Goal: Task Accomplishment & Management: Manage account settings

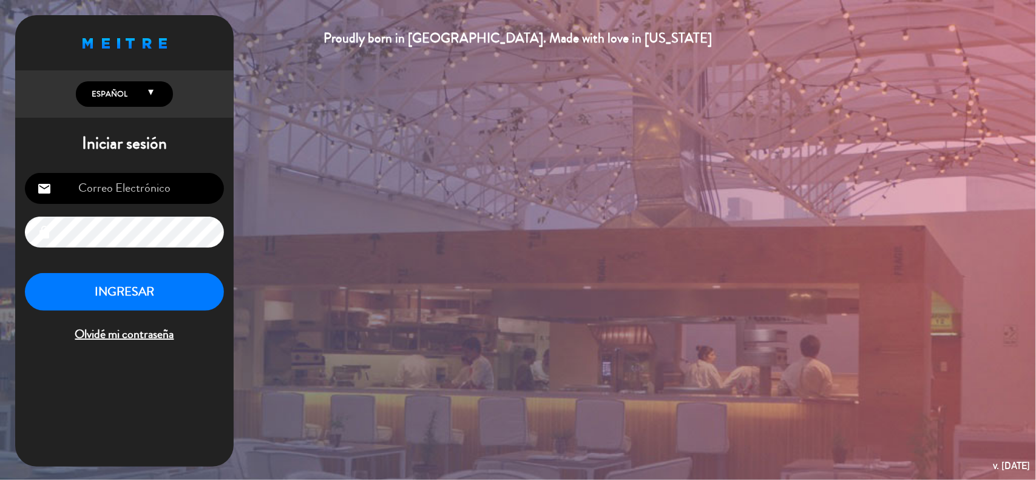
type input "[EMAIL_ADDRESS][DOMAIN_NAME]"
click at [129, 298] on button "INGRESAR" at bounding box center [124, 292] width 199 height 38
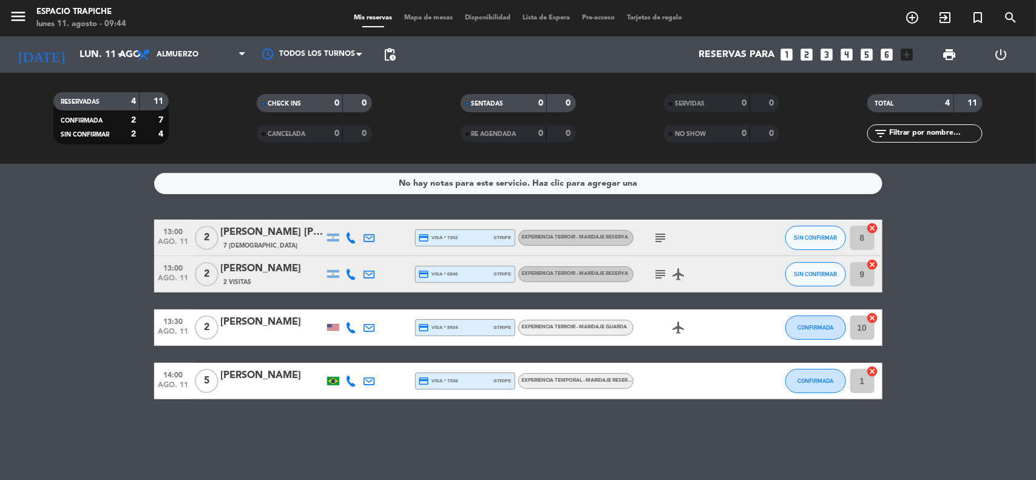
click at [17, 299] on bookings-row "13:00 [DATE] 2 [PERSON_NAME] [PERSON_NAME] 7 Visitas credit_card visa * 7002 st…" at bounding box center [518, 310] width 1036 height 180
click at [68, 283] on bookings-row "13:00 [DATE] 2 [PERSON_NAME] [PERSON_NAME] 7 Visitas credit_card visa * 7002 st…" at bounding box center [518, 310] width 1036 height 180
click at [73, 59] on input "lun. 11 ago." at bounding box center [137, 55] width 128 height 24
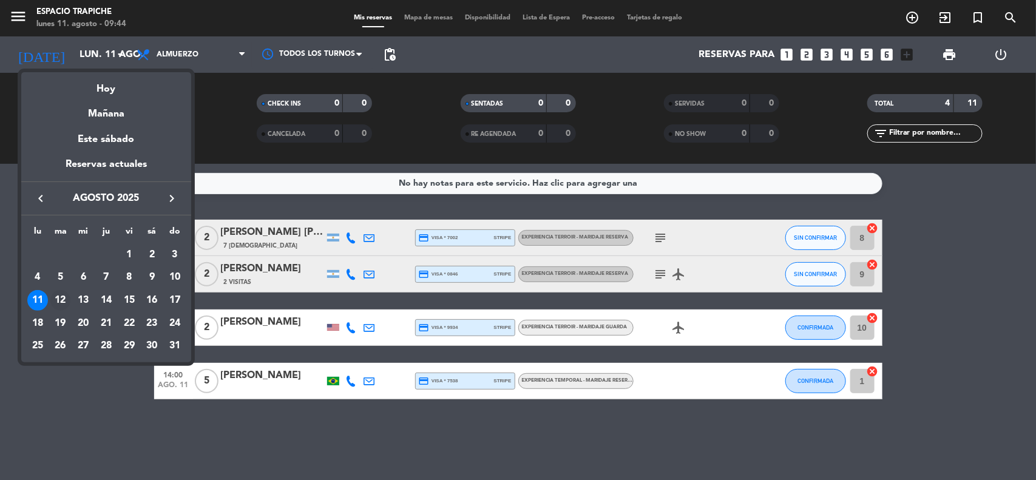
click at [61, 305] on div "12" at bounding box center [60, 300] width 21 height 21
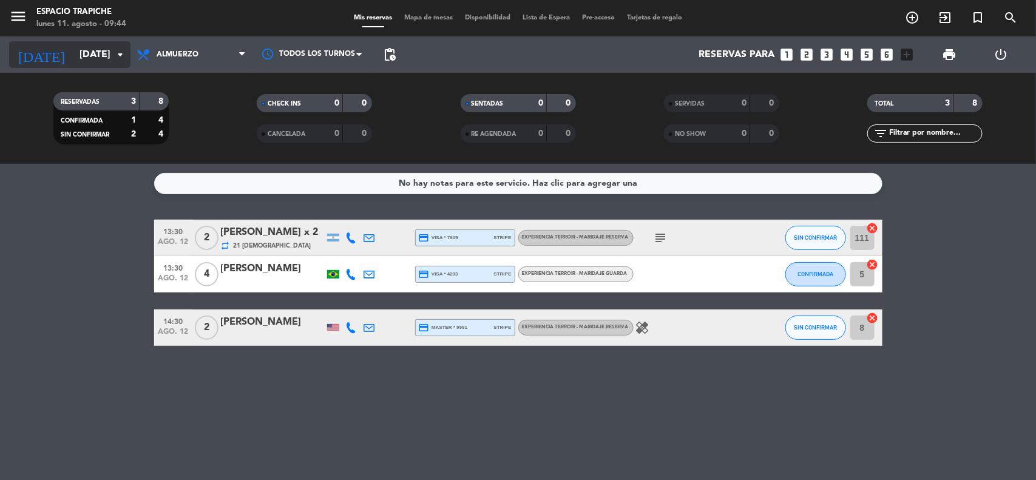
click at [73, 53] on input "[DATE]" at bounding box center [137, 55] width 128 height 24
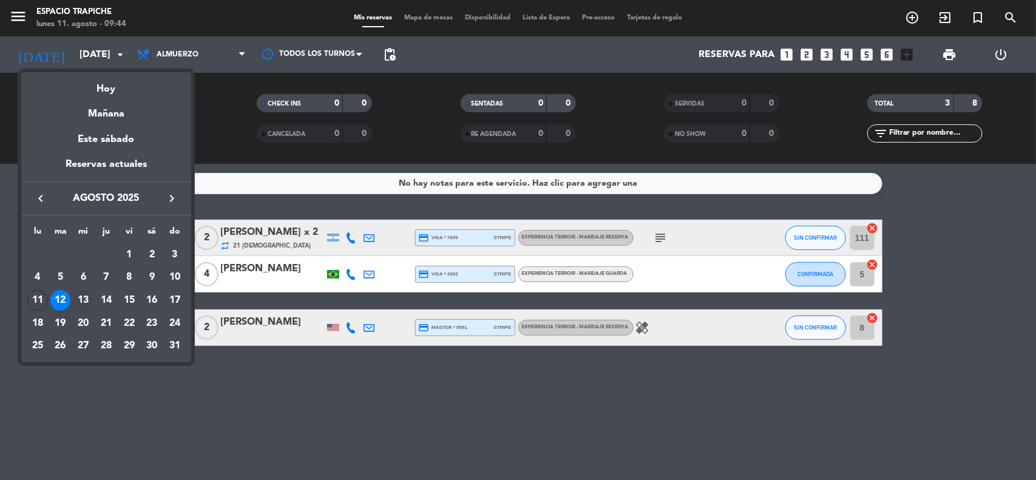
click at [87, 302] on div "13" at bounding box center [83, 300] width 21 height 21
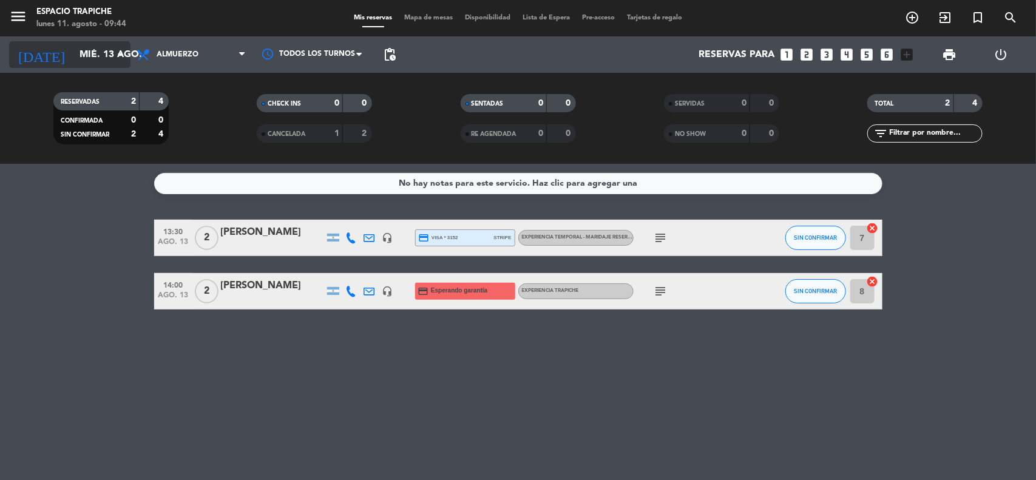
click at [77, 64] on input "mié. 13 ago." at bounding box center [137, 55] width 128 height 24
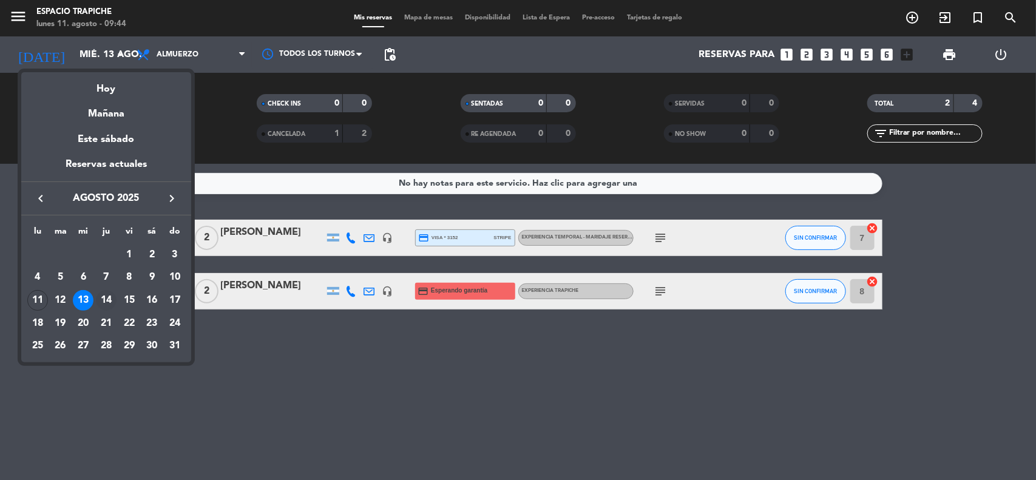
click at [108, 301] on div "14" at bounding box center [106, 300] width 21 height 21
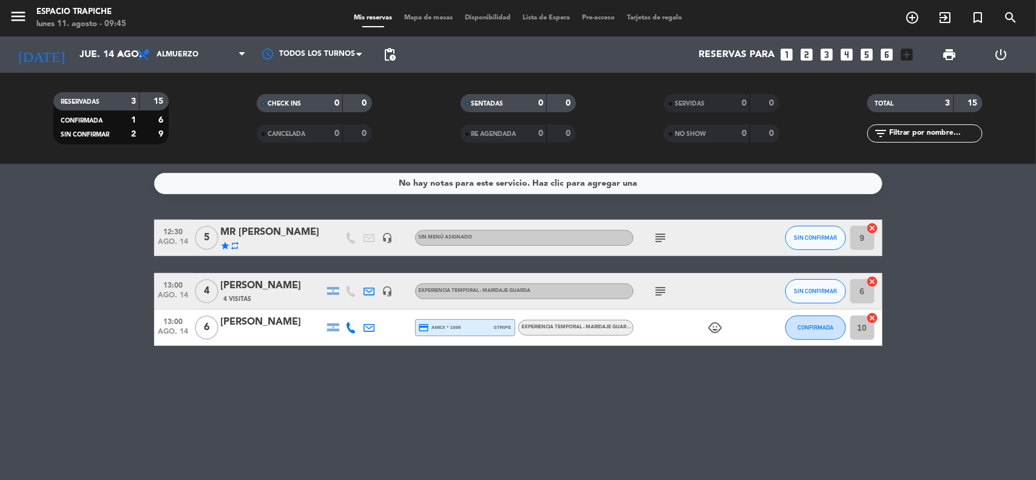
click at [659, 284] on icon "subject" at bounding box center [661, 291] width 15 height 15
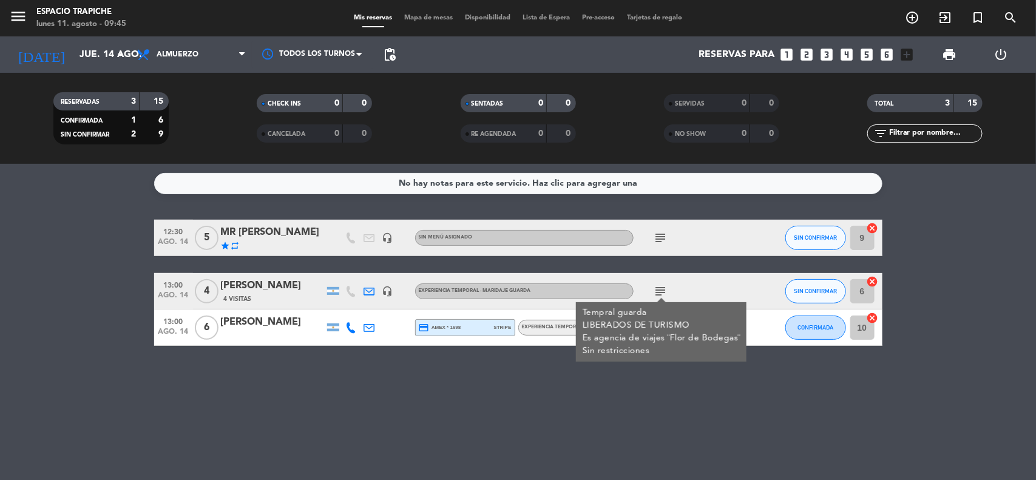
click at [663, 233] on icon "subject" at bounding box center [661, 238] width 15 height 15
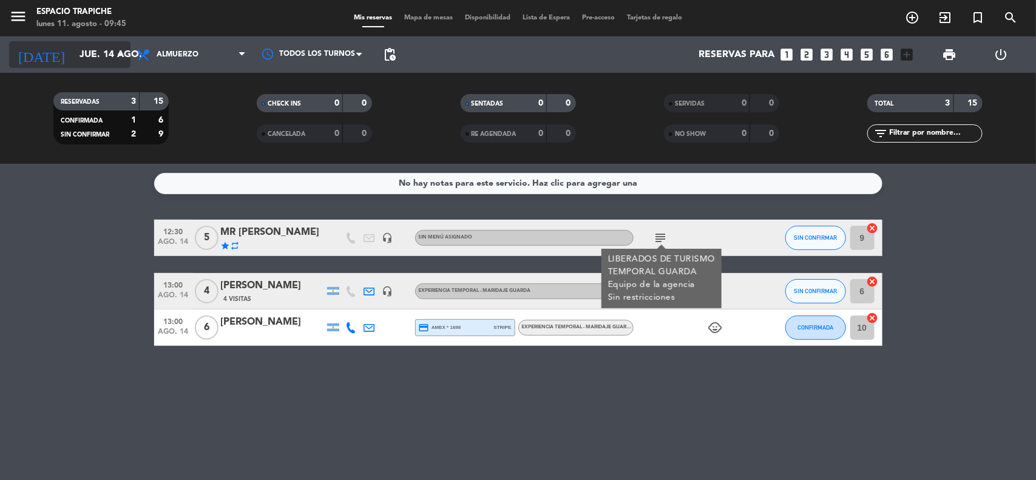
click at [73, 56] on input "jue. 14 ago." at bounding box center [137, 55] width 128 height 24
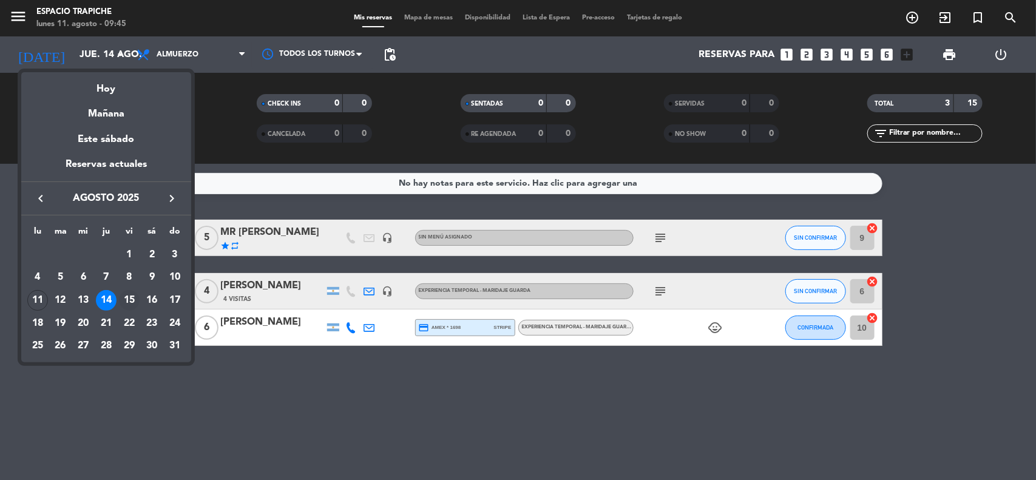
click at [132, 302] on div "15" at bounding box center [129, 300] width 21 height 21
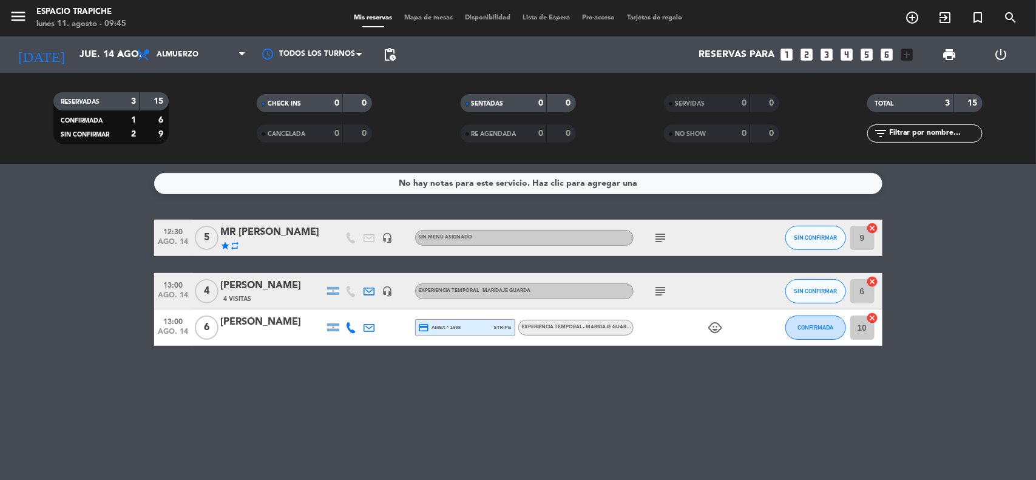
type input "vie. 15 ago."
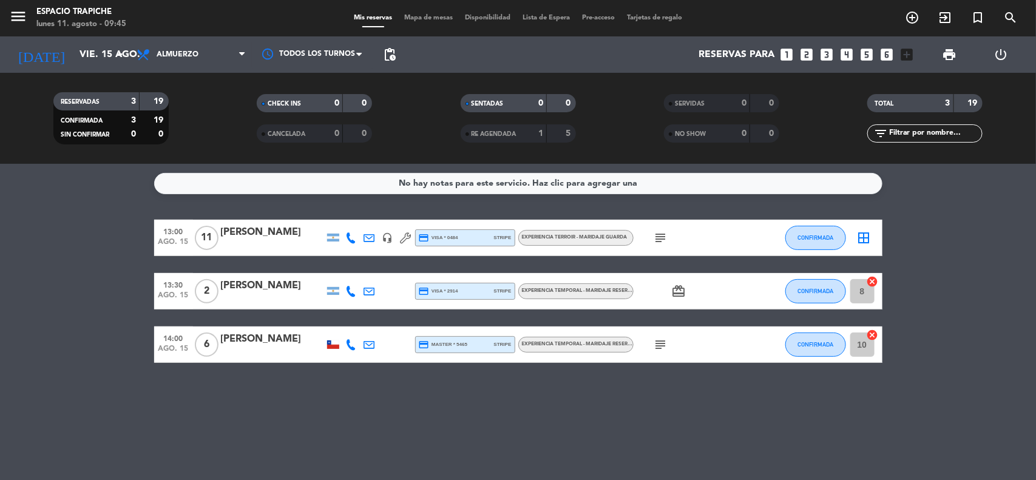
click at [665, 236] on icon "subject" at bounding box center [661, 238] width 15 height 15
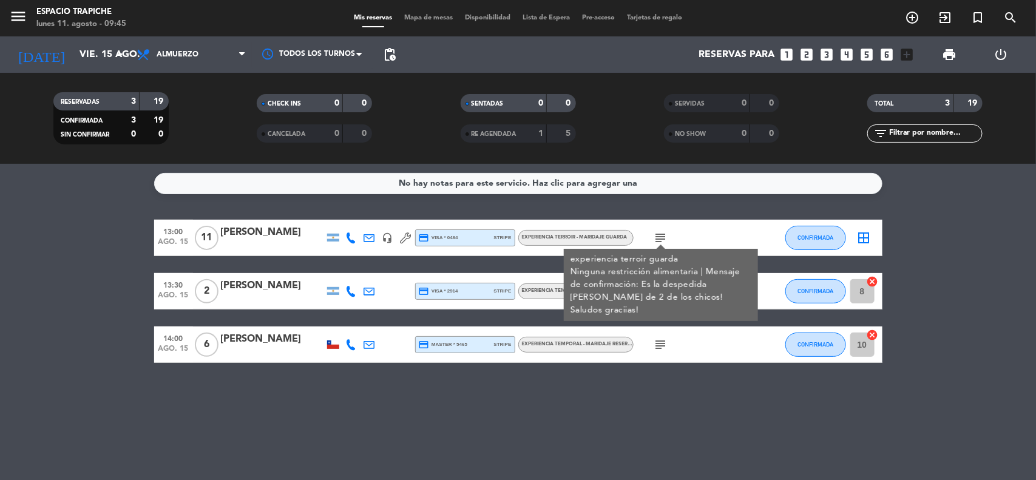
click at [863, 237] on icon "border_all" at bounding box center [864, 238] width 15 height 15
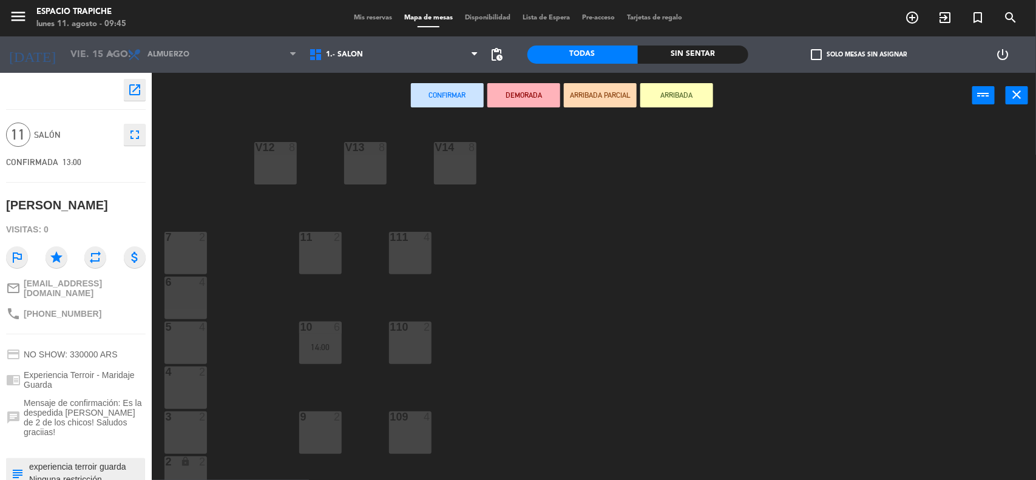
click at [344, 180] on div "V13 8" at bounding box center [365, 163] width 42 height 42
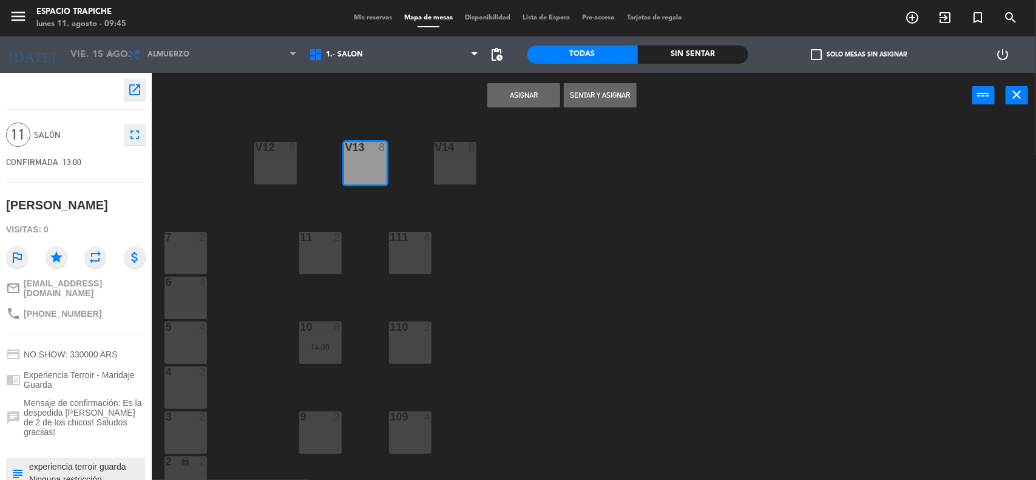
click at [509, 100] on button "Asignar" at bounding box center [523, 95] width 73 height 24
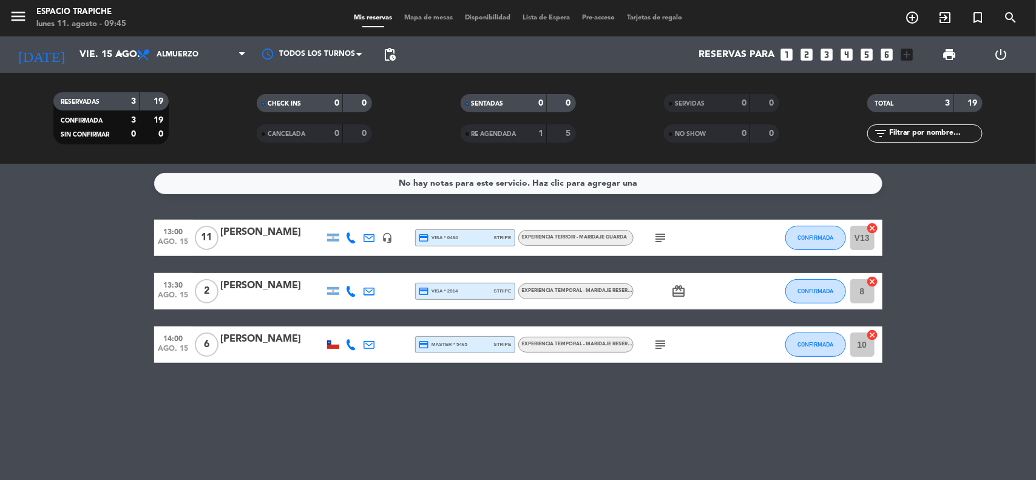
click at [77, 269] on bookings-row "13:00 [DATE] [PERSON_NAME] headset_mic credit_card visa * 0484 stripe Experienc…" at bounding box center [518, 291] width 1036 height 143
click at [79, 50] on input "vie. 15 ago." at bounding box center [137, 55] width 128 height 24
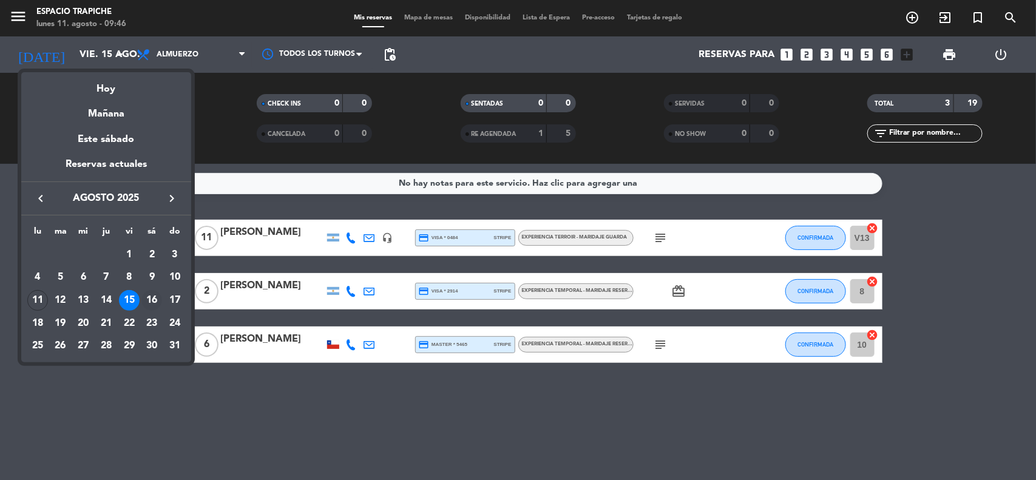
click at [152, 297] on div "16" at bounding box center [151, 300] width 21 height 21
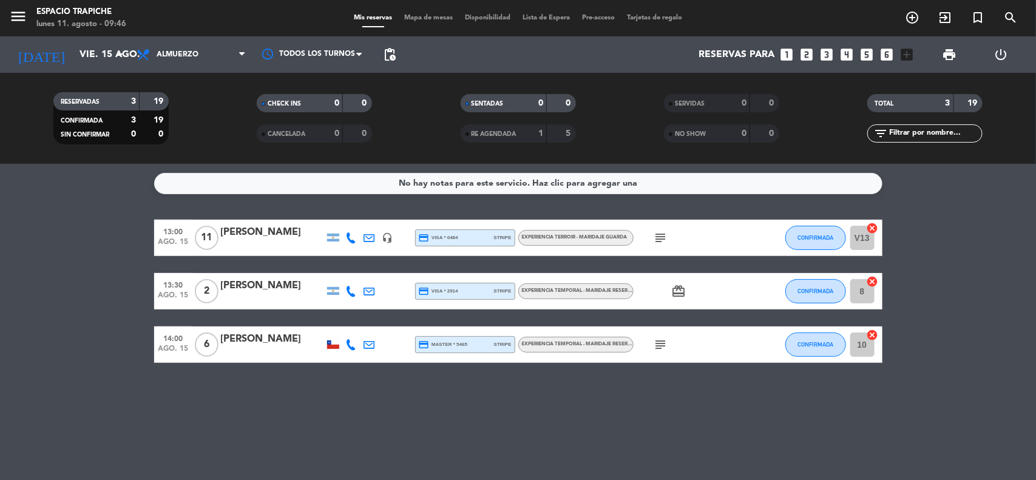
type input "sáb. 16 ago."
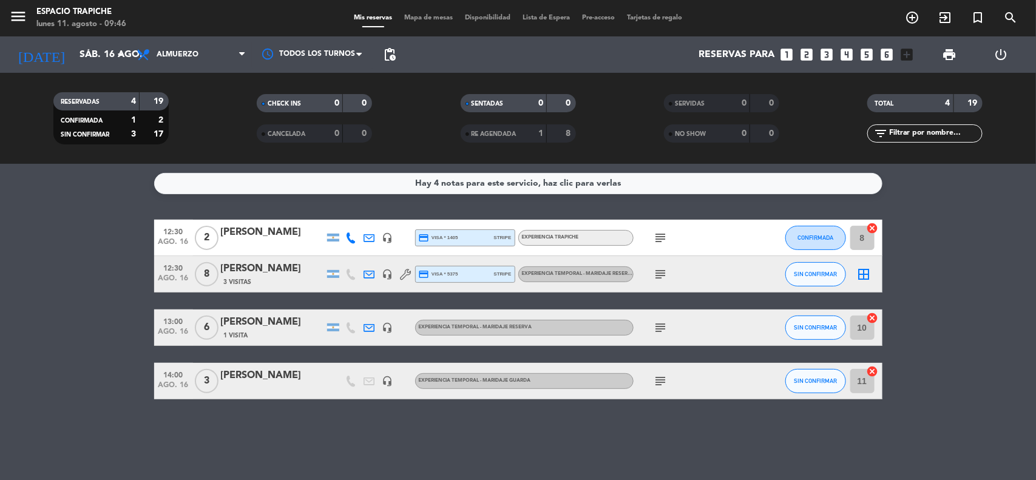
click at [663, 271] on icon "subject" at bounding box center [661, 274] width 15 height 15
click at [860, 271] on icon "border_all" at bounding box center [864, 274] width 15 height 15
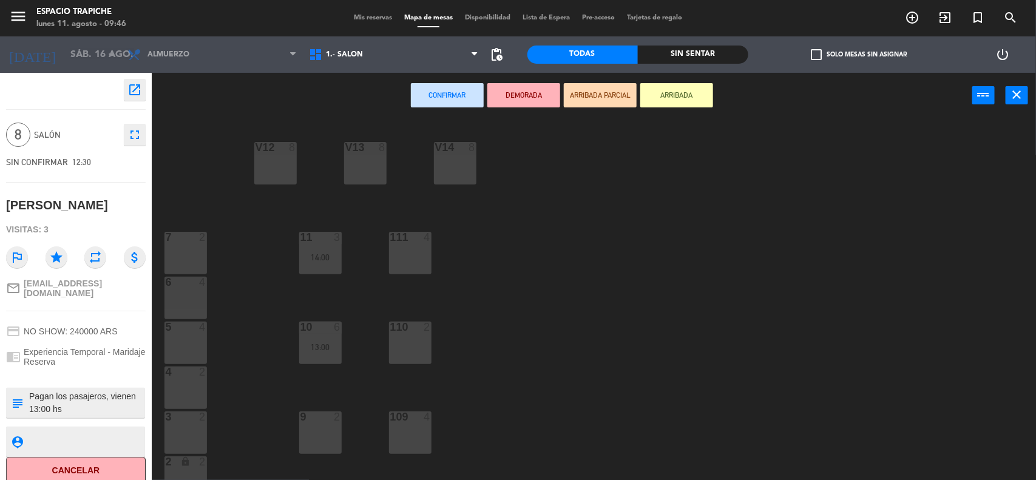
click at [350, 171] on div "V13 8" at bounding box center [365, 163] width 42 height 42
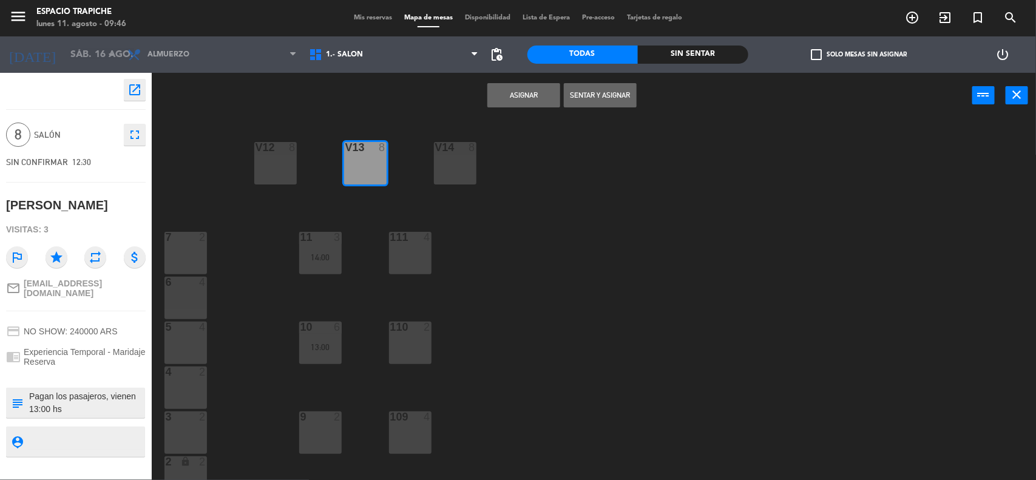
click at [503, 107] on button "Asignar" at bounding box center [523, 95] width 73 height 24
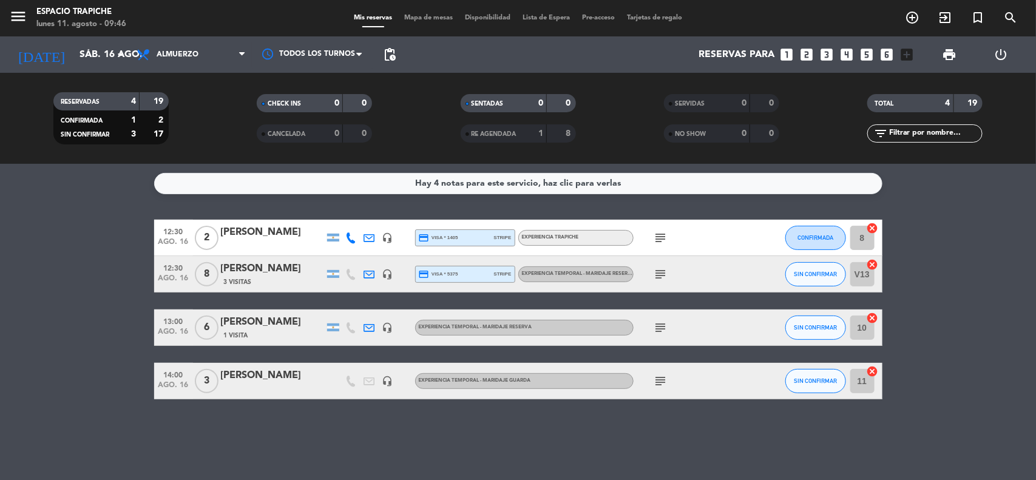
click at [104, 267] on bookings-row "12:30 [DATE] 2 [PERSON_NAME] headset_mic credit_card visa * 1405 stripe Experie…" at bounding box center [518, 310] width 1036 height 180
click at [83, 50] on input "sáb. 16 ago." at bounding box center [137, 55] width 128 height 24
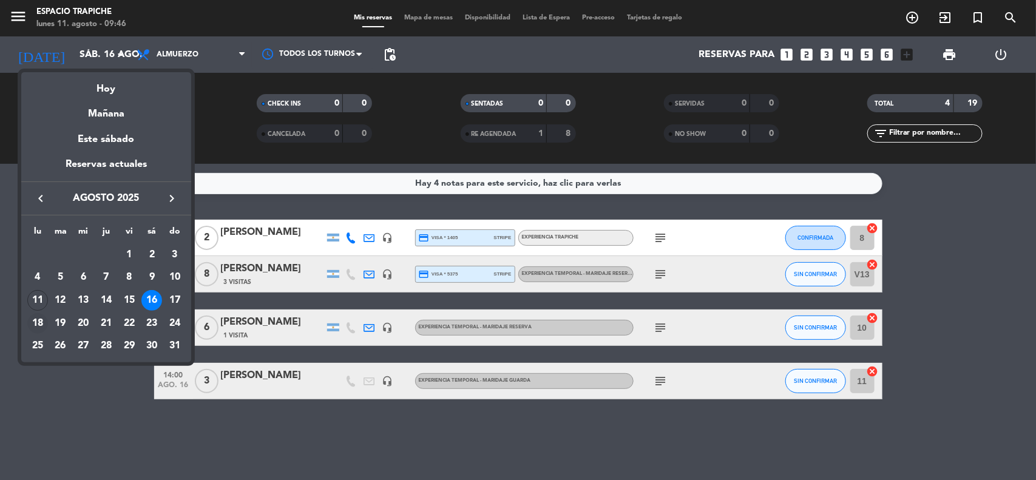
click at [42, 319] on div "18" at bounding box center [37, 323] width 21 height 21
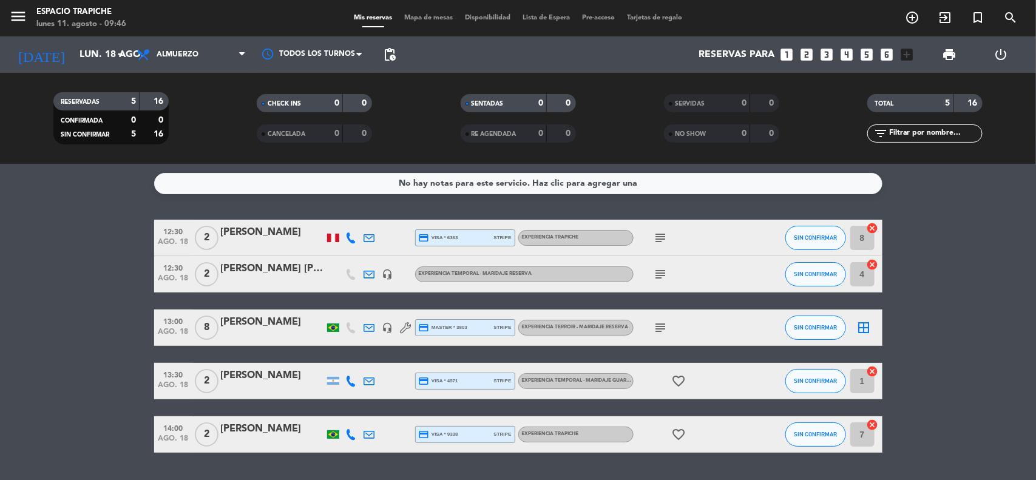
click at [42, 319] on bookings-row "12:30 [DATE] 2 [PERSON_NAME] credit_card visa * 6363 stripe Experiencia Trapich…" at bounding box center [518, 336] width 1036 height 233
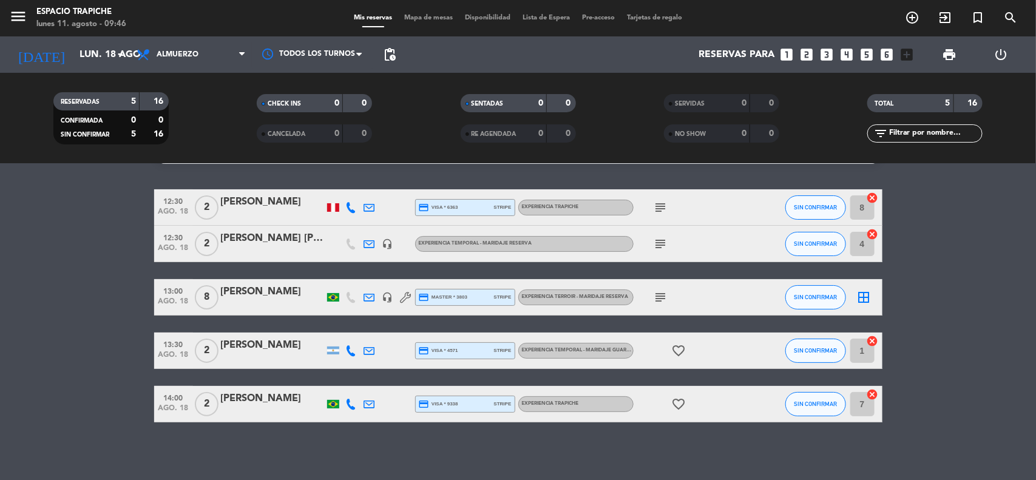
scroll to position [33, 0]
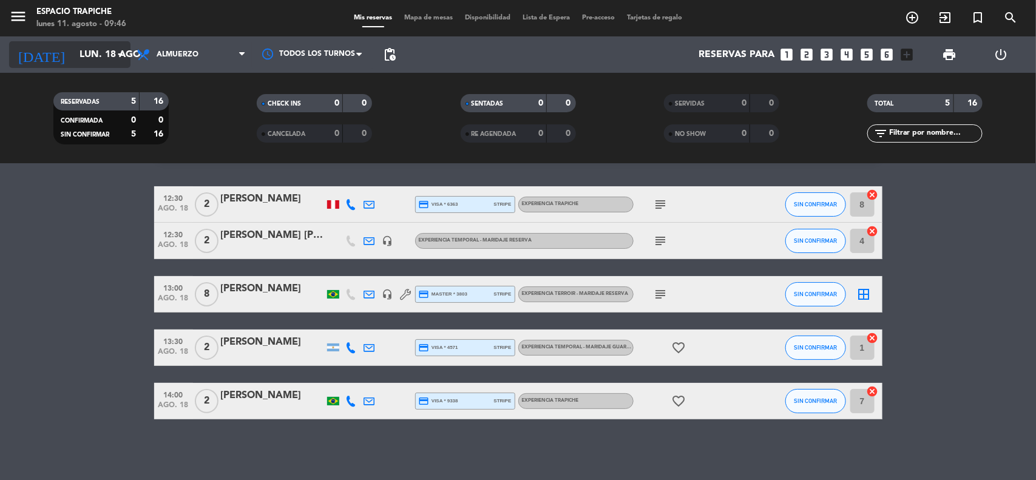
click at [73, 58] on input "lun. 18 ago." at bounding box center [137, 55] width 128 height 24
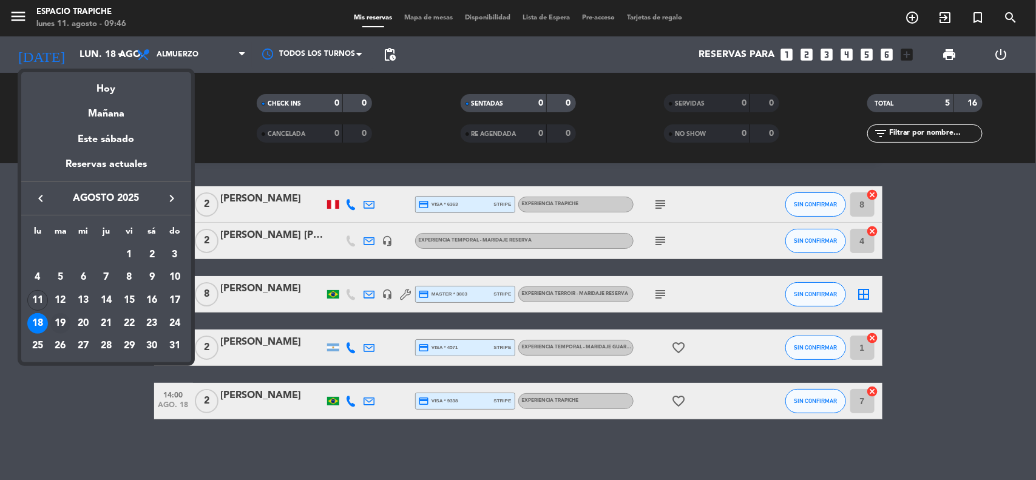
click at [63, 323] on div "19" at bounding box center [60, 323] width 21 height 21
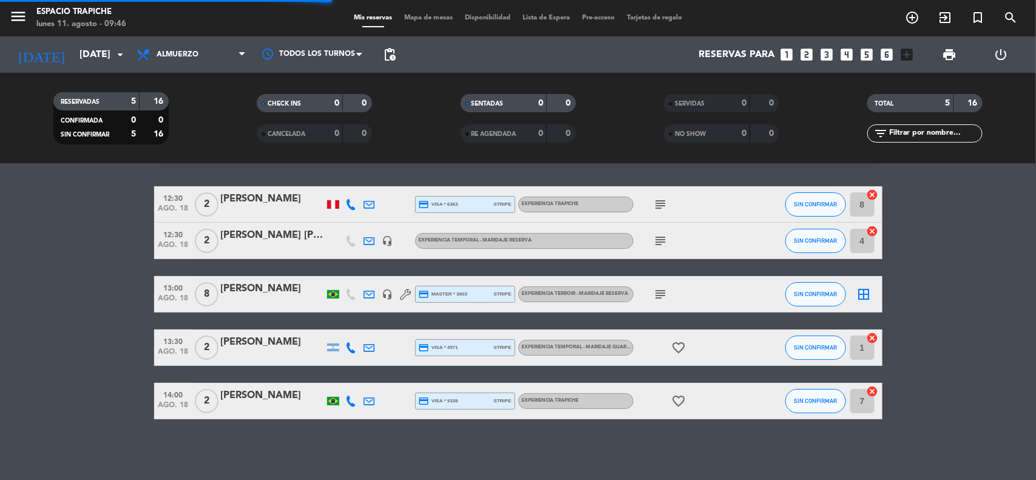
scroll to position [0, 0]
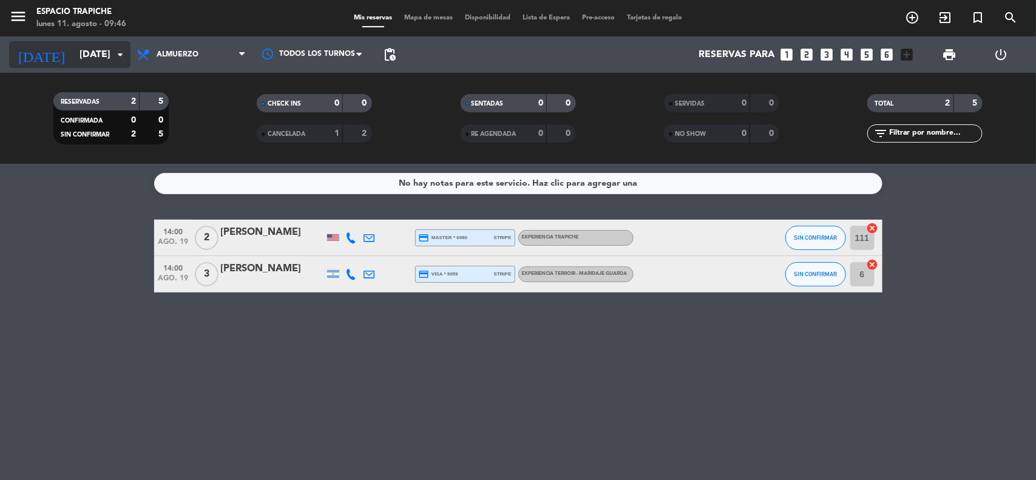
click at [89, 49] on input "[DATE]" at bounding box center [137, 55] width 128 height 24
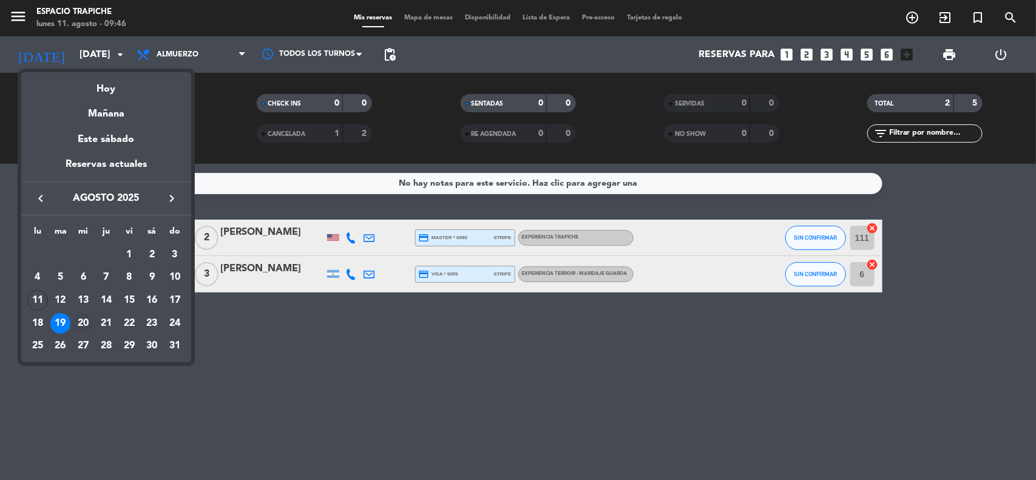
click at [82, 327] on div "20" at bounding box center [83, 323] width 21 height 21
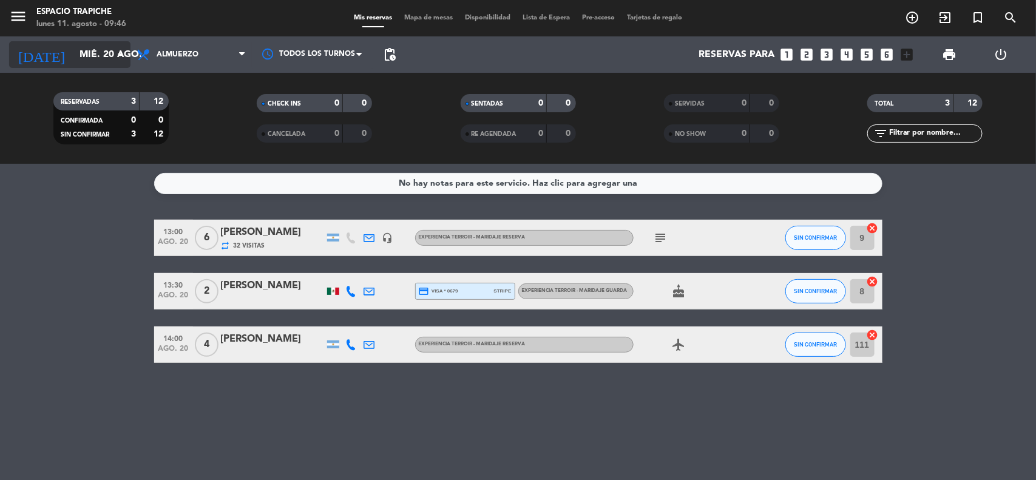
click at [99, 49] on input "mié. 20 ago." at bounding box center [137, 55] width 128 height 24
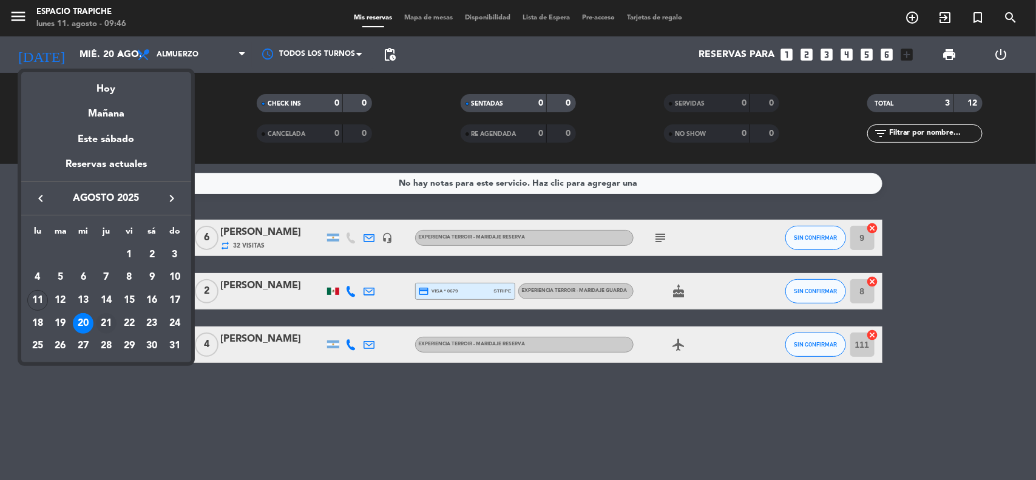
click at [107, 322] on div "21" at bounding box center [106, 323] width 21 height 21
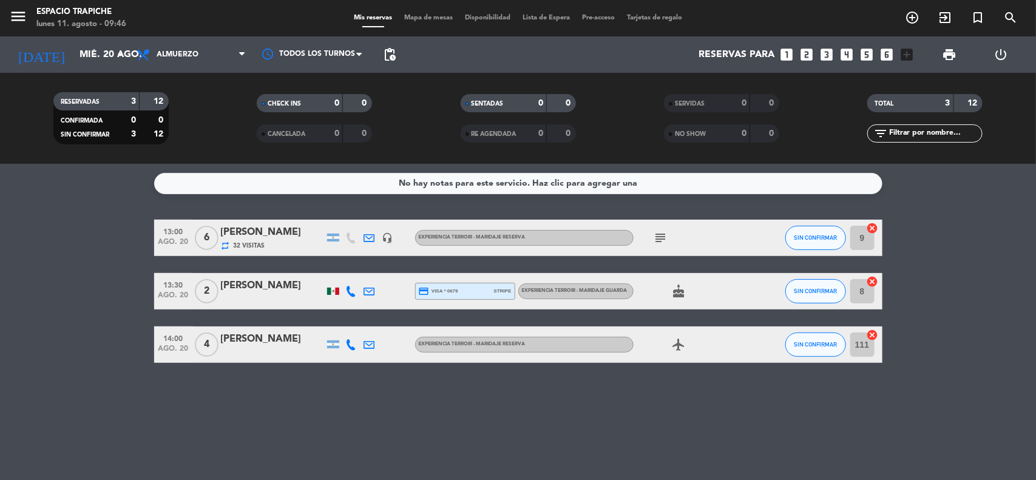
type input "jue. 21 ago."
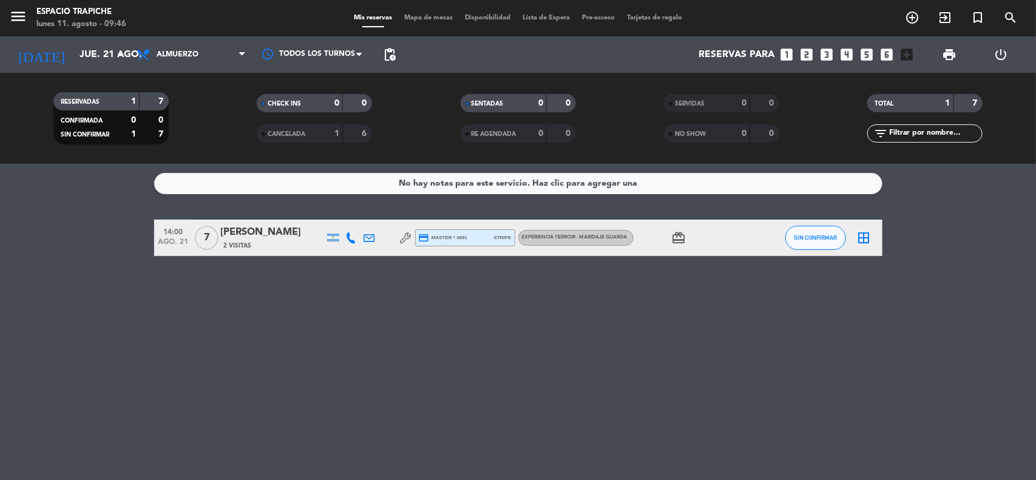
click at [866, 231] on icon "border_all" at bounding box center [864, 238] width 15 height 15
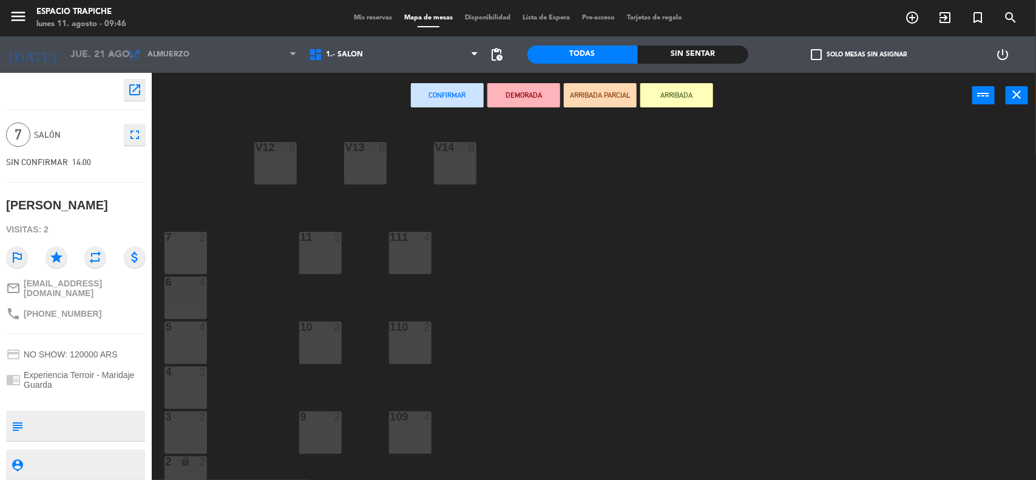
click at [373, 167] on div "V13 8" at bounding box center [365, 163] width 42 height 42
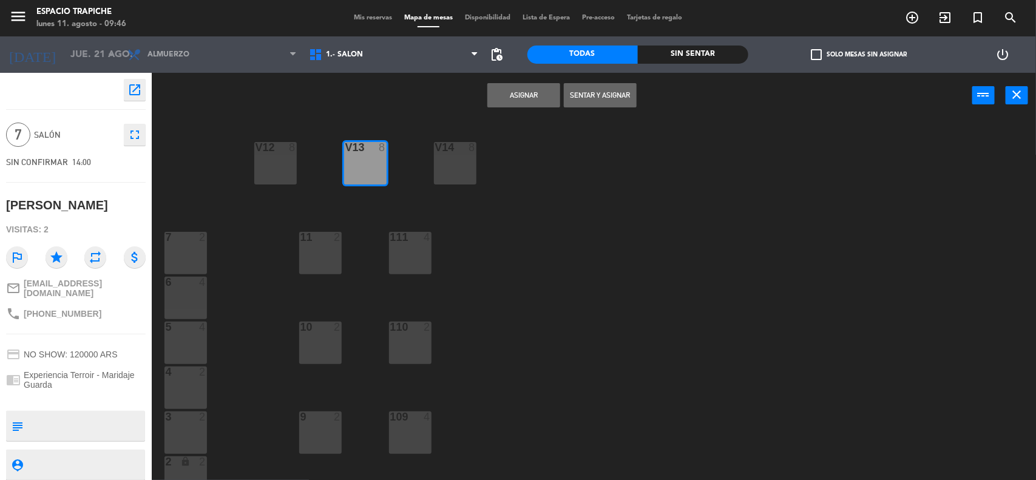
click at [513, 104] on button "Asignar" at bounding box center [523, 95] width 73 height 24
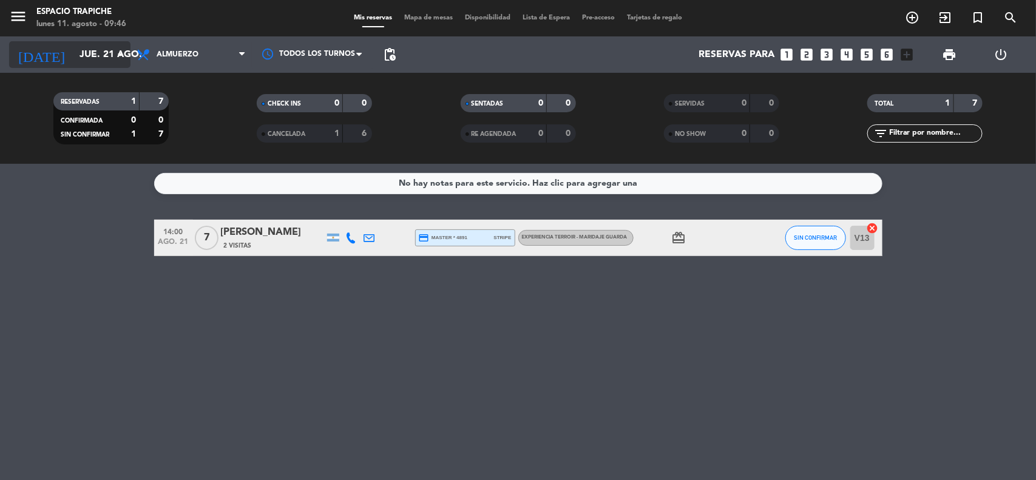
click at [73, 53] on input "jue. 21 ago." at bounding box center [137, 55] width 128 height 24
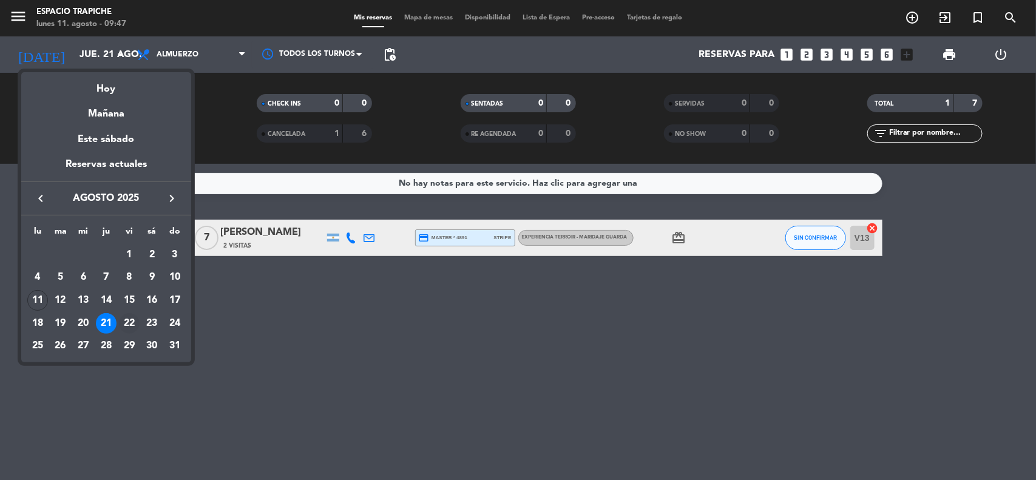
click at [126, 322] on div "22" at bounding box center [129, 323] width 21 height 21
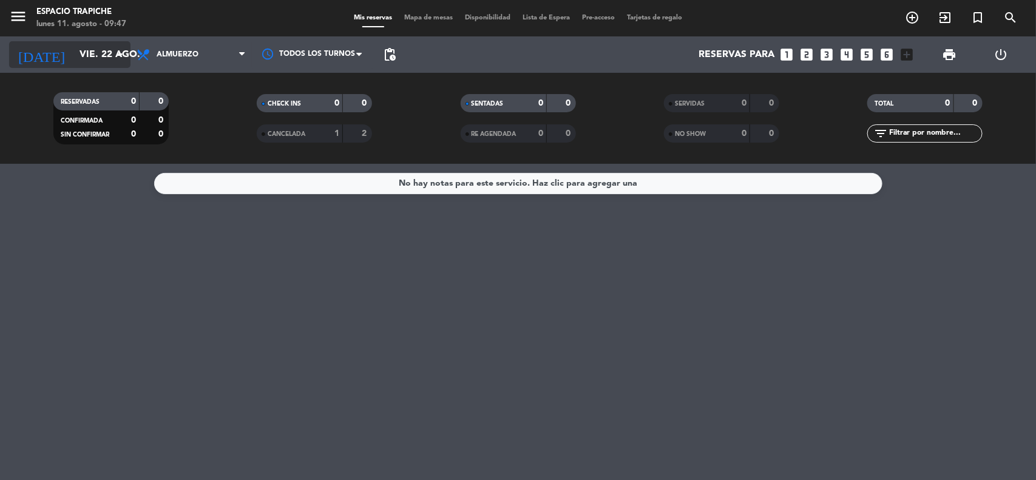
click at [96, 61] on input "vie. 22 ago." at bounding box center [137, 55] width 128 height 24
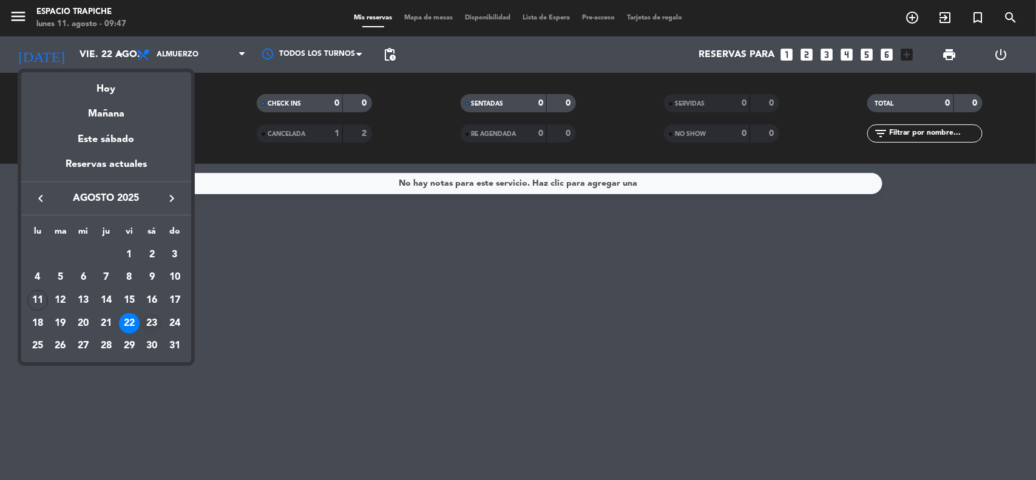
click at [152, 322] on div "23" at bounding box center [151, 323] width 21 height 21
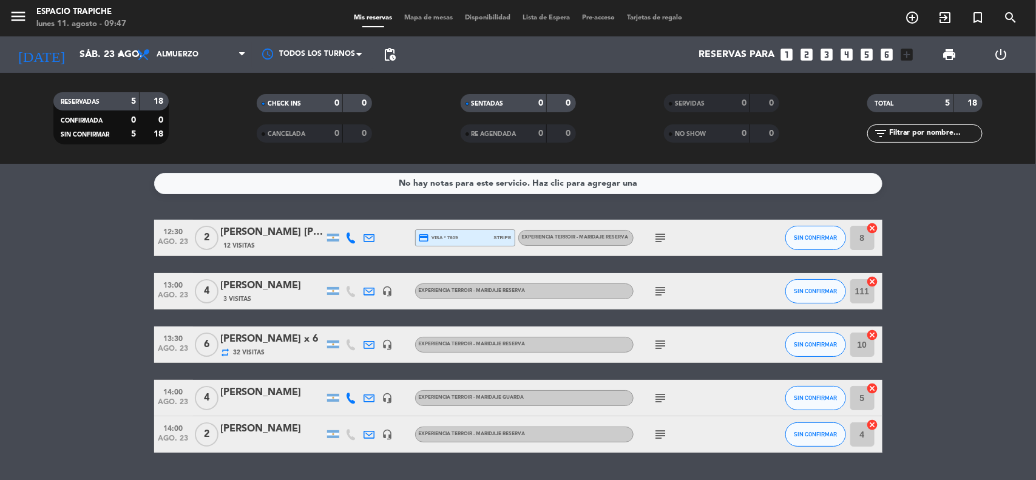
click at [152, 322] on bookings-row "12:30 [DATE] 2 [PERSON_NAME] [PERSON_NAME] x2- AGENCIA SUNTRIP 12 Visitas credi…" at bounding box center [518, 336] width 1036 height 233
click at [662, 296] on icon "subject" at bounding box center [661, 291] width 15 height 15
click at [664, 362] on div "subject" at bounding box center [688, 345] width 109 height 36
click at [662, 347] on icon "subject" at bounding box center [661, 345] width 15 height 15
click at [660, 429] on icon "subject" at bounding box center [661, 434] width 15 height 15
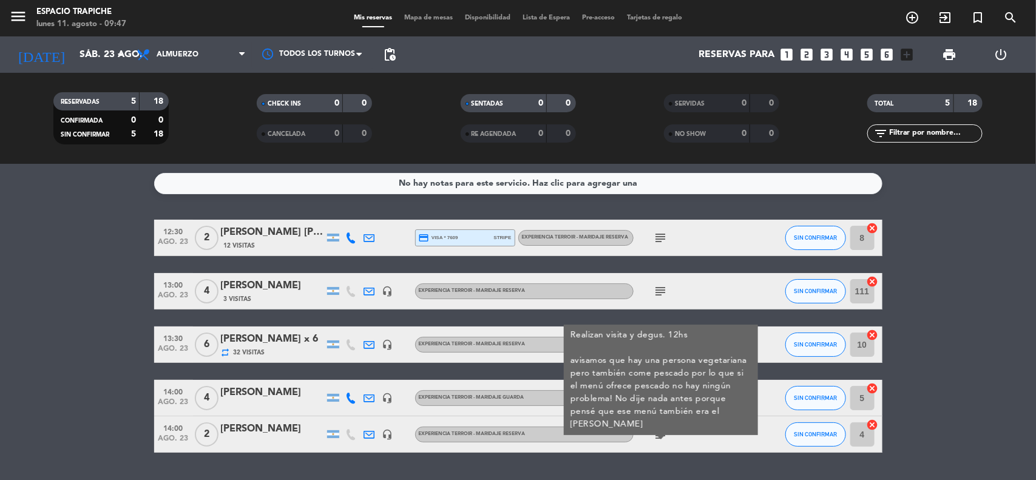
click at [634, 461] on div "No hay notas para este servicio. Haz clic para agregar una 12:30 [DATE] 2 [PERS…" at bounding box center [518, 322] width 1036 height 316
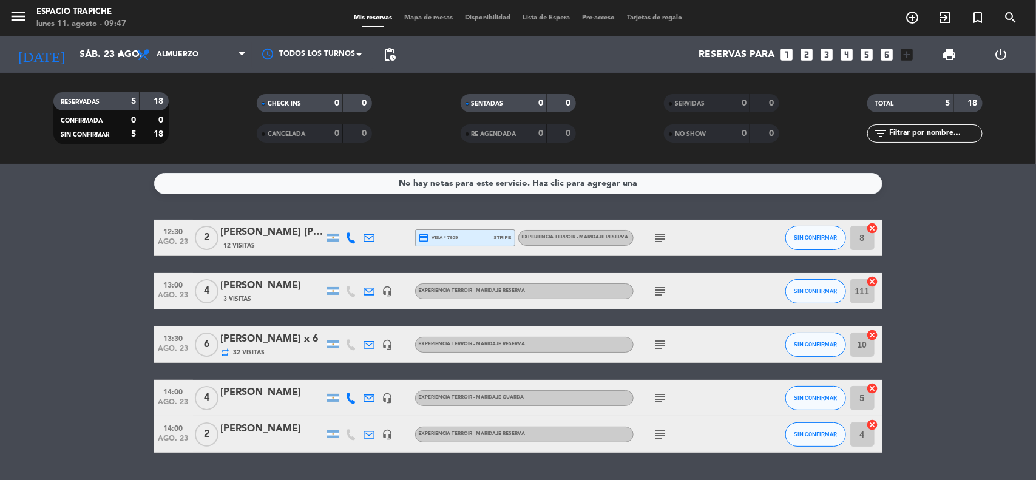
click at [660, 399] on icon "subject" at bounding box center [661, 398] width 15 height 15
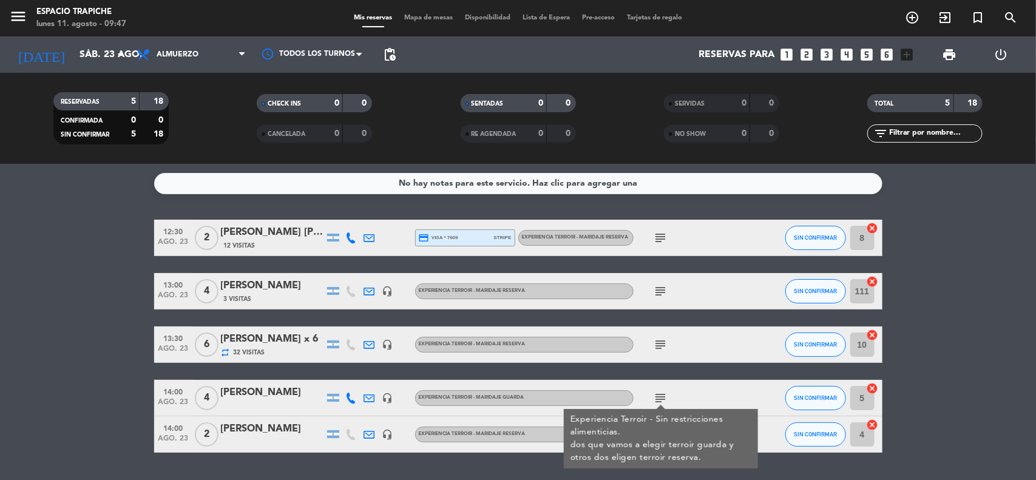
click at [392, 399] on icon "headset_mic" at bounding box center [387, 398] width 11 height 11
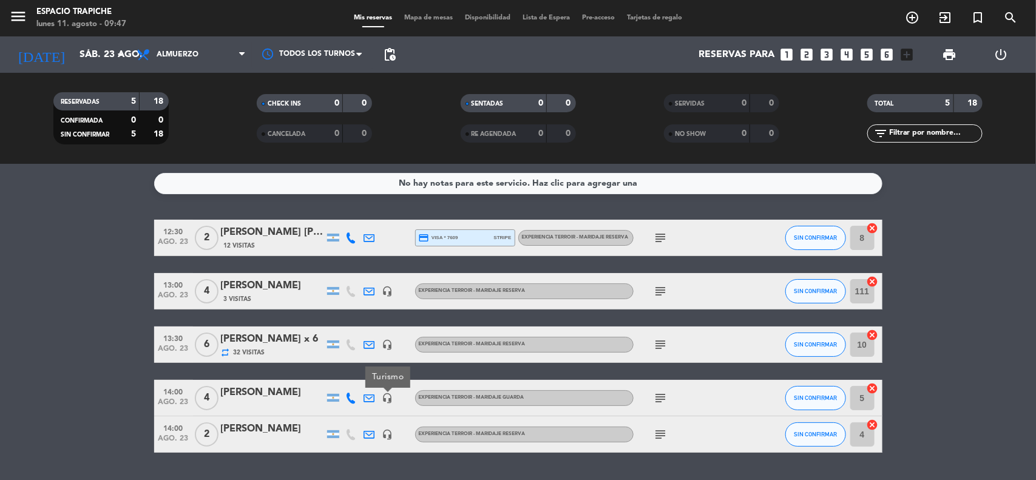
click at [124, 370] on bookings-row "12:30 [DATE] 2 [PERSON_NAME] [PERSON_NAME] x2- AGENCIA SUNTRIP 12 Visitas credi…" at bounding box center [518, 336] width 1036 height 233
click at [657, 395] on icon "subject" at bounding box center [661, 398] width 15 height 15
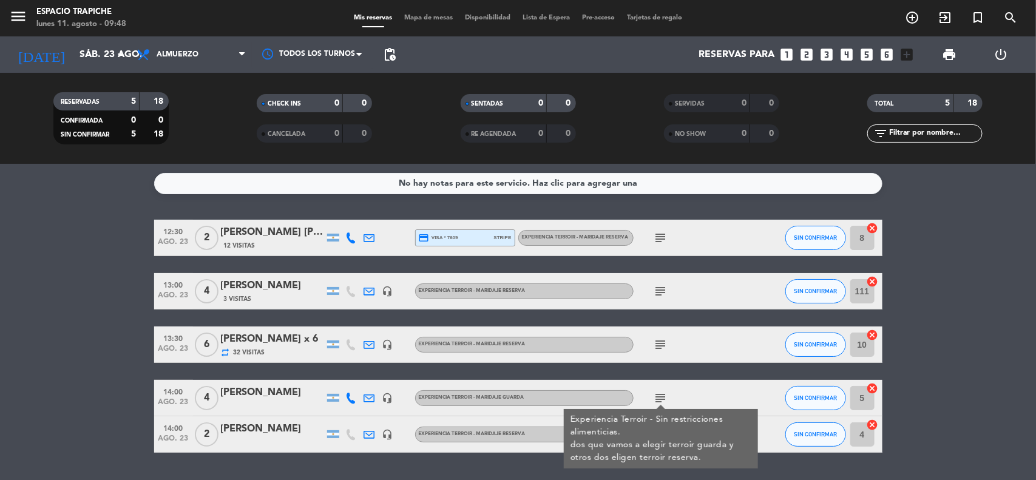
click at [392, 342] on icon "headset_mic" at bounding box center [387, 344] width 11 height 11
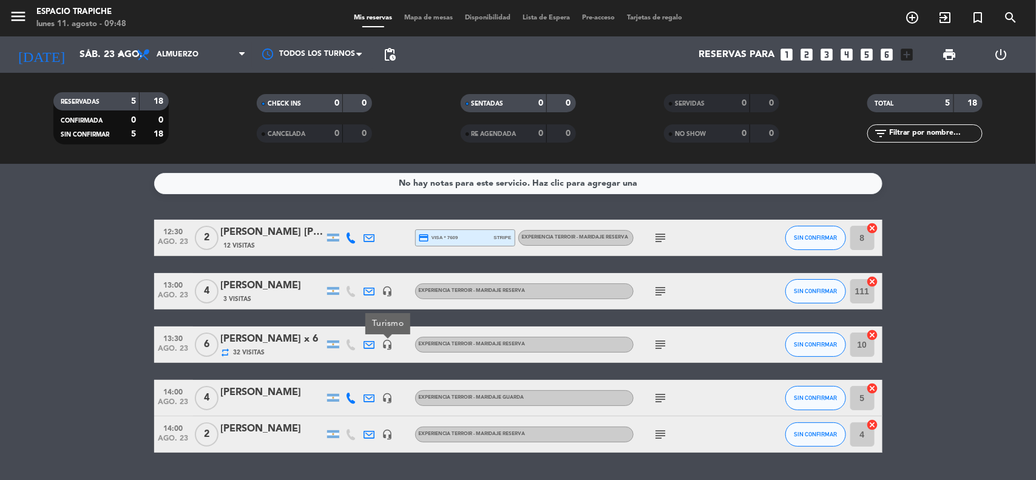
click at [386, 290] on icon "headset_mic" at bounding box center [387, 291] width 11 height 11
click at [656, 290] on icon "subject" at bounding box center [661, 291] width 15 height 15
click at [665, 432] on icon "subject" at bounding box center [661, 434] width 15 height 15
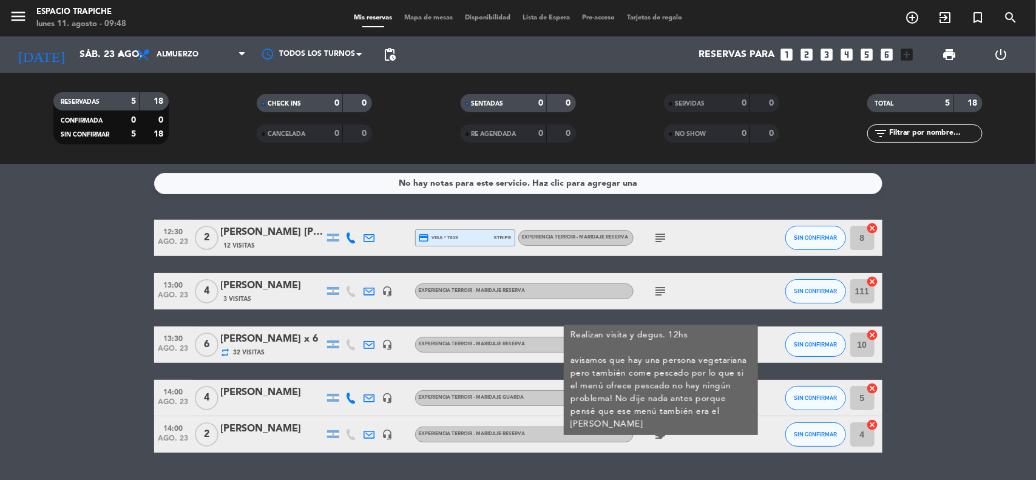
click at [958, 371] on bookings-row "12:30 [DATE] 2 [PERSON_NAME] [PERSON_NAME] x2- AGENCIA SUNTRIP 12 Visitas credi…" at bounding box center [518, 336] width 1036 height 233
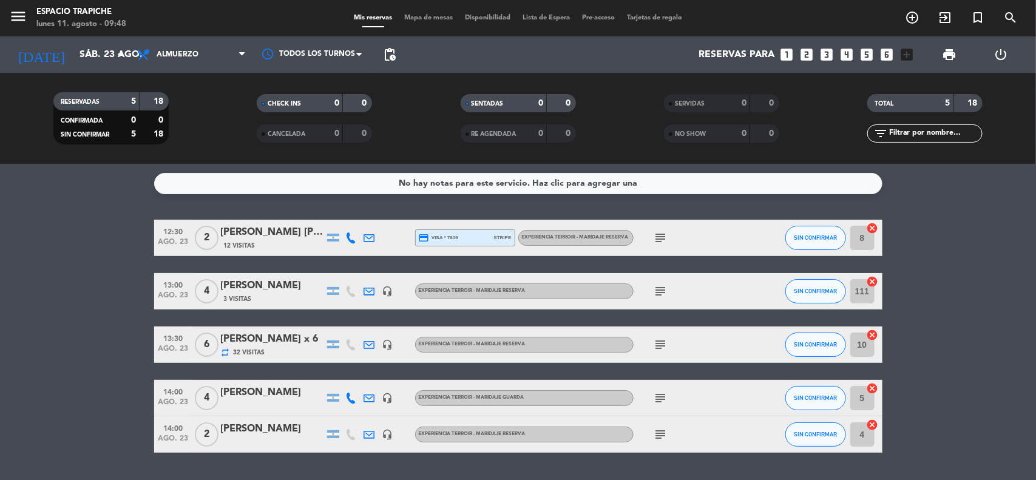
click at [255, 440] on div at bounding box center [272, 443] width 103 height 10
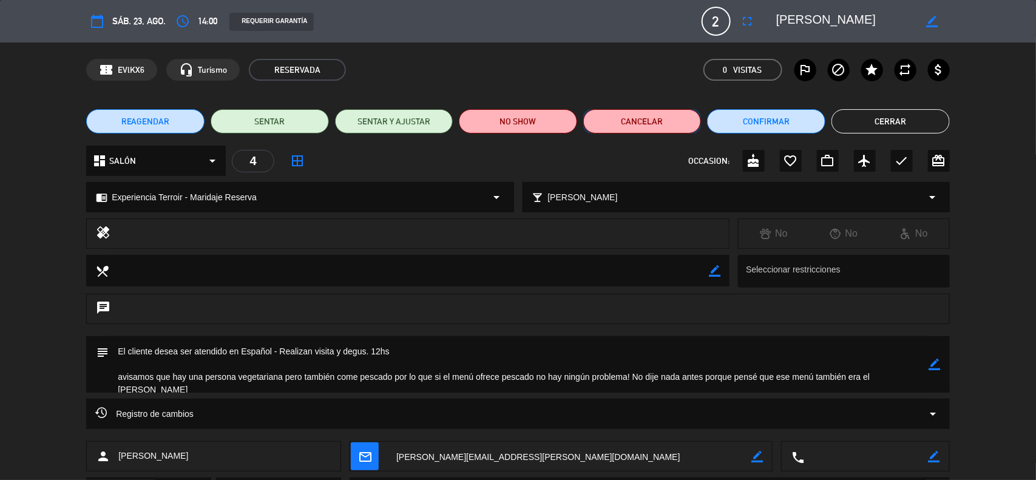
click at [637, 120] on button "Cancelar" at bounding box center [642, 121] width 118 height 24
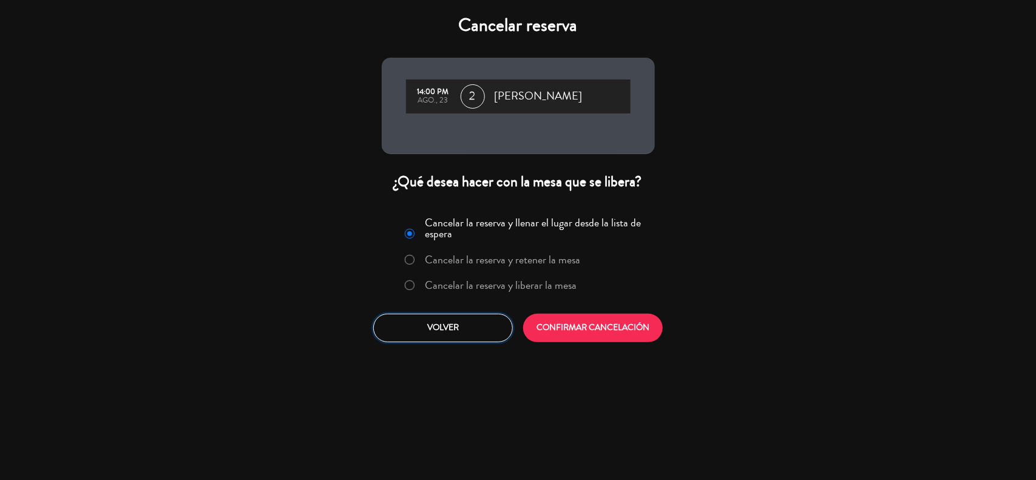
click at [455, 324] on button "Volver" at bounding box center [443, 328] width 140 height 29
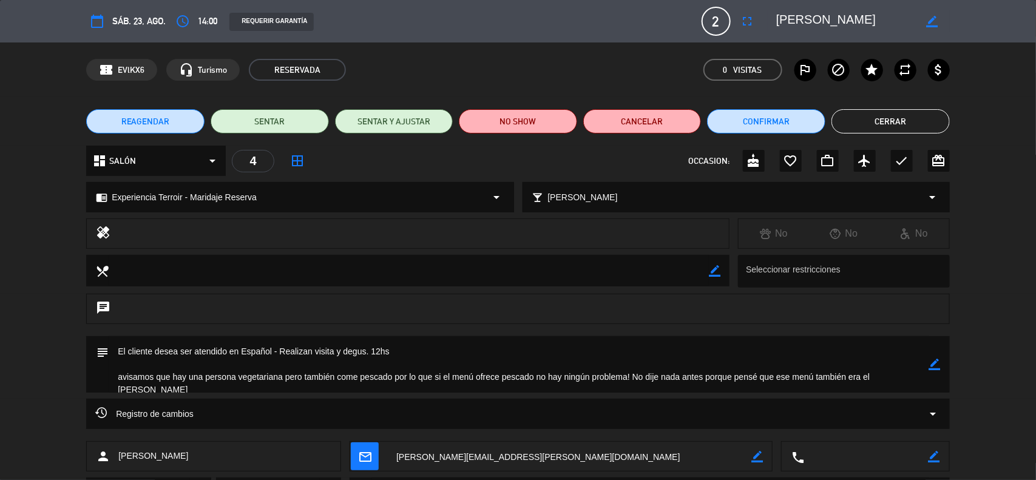
drag, startPoint x: 888, startPoint y: 106, endPoint x: 891, endPoint y: 118, distance: 12.4
click at [891, 118] on div "REAGENDAR SENTAR SENTAR Y AJUSTAR NO SHOW Cancelar Confirmar Cerrar" at bounding box center [518, 121] width 1036 height 49
click at [891, 118] on button "Cerrar" at bounding box center [891, 121] width 118 height 24
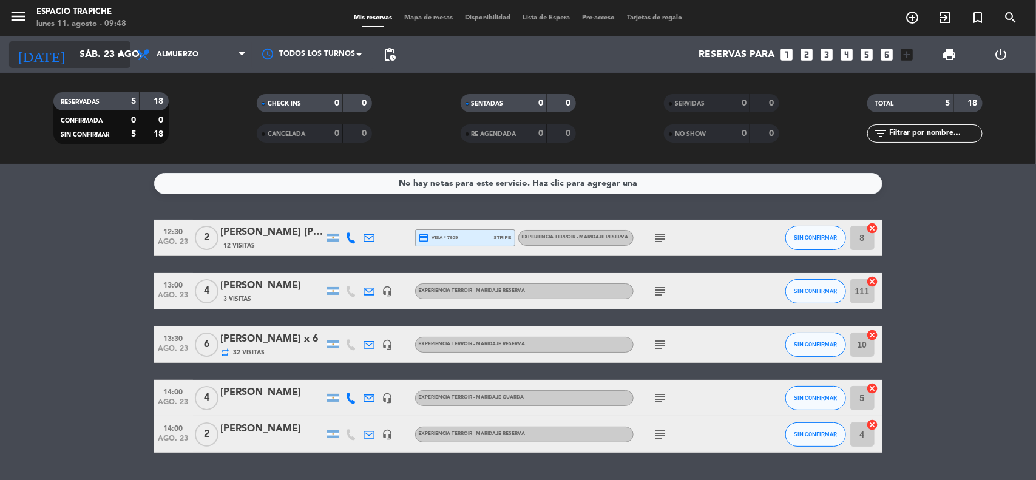
click at [73, 58] on input "sáb. 23 ago." at bounding box center [137, 55] width 128 height 24
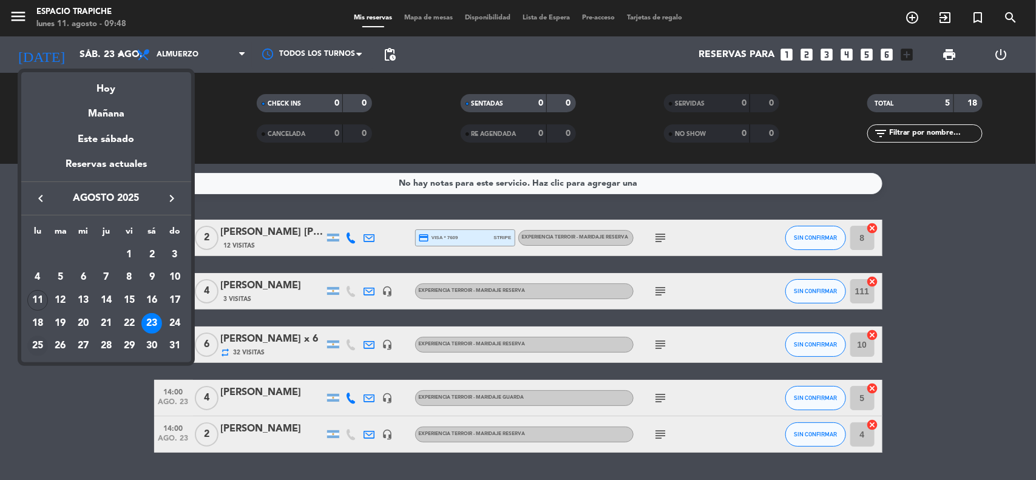
click at [35, 344] on div "25" at bounding box center [37, 346] width 21 height 21
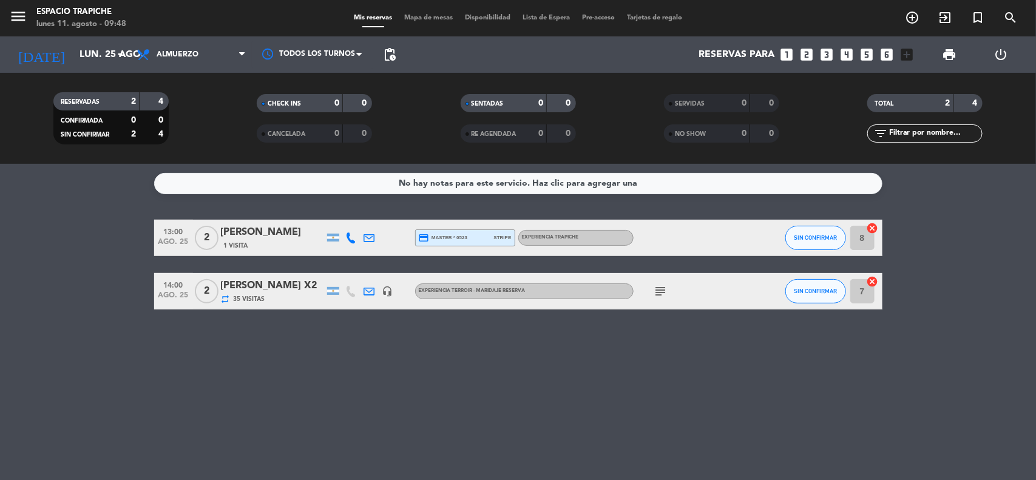
click at [653, 289] on span "subject" at bounding box center [661, 291] width 18 height 15
click at [657, 290] on icon "subject" at bounding box center [661, 291] width 15 height 15
click at [365, 290] on icon at bounding box center [369, 291] width 11 height 11
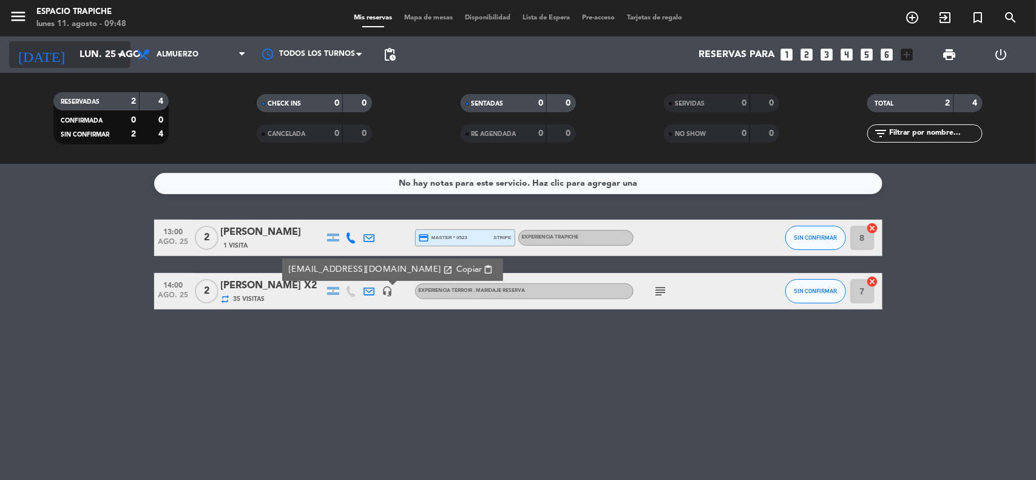
click at [73, 53] on input "lun. 25 ago." at bounding box center [137, 55] width 128 height 24
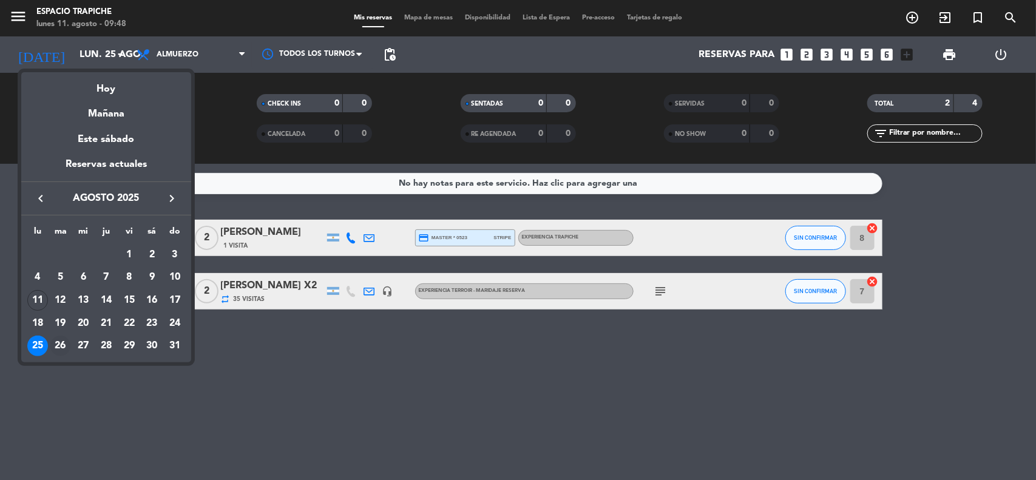
click at [58, 344] on div "26" at bounding box center [60, 346] width 21 height 21
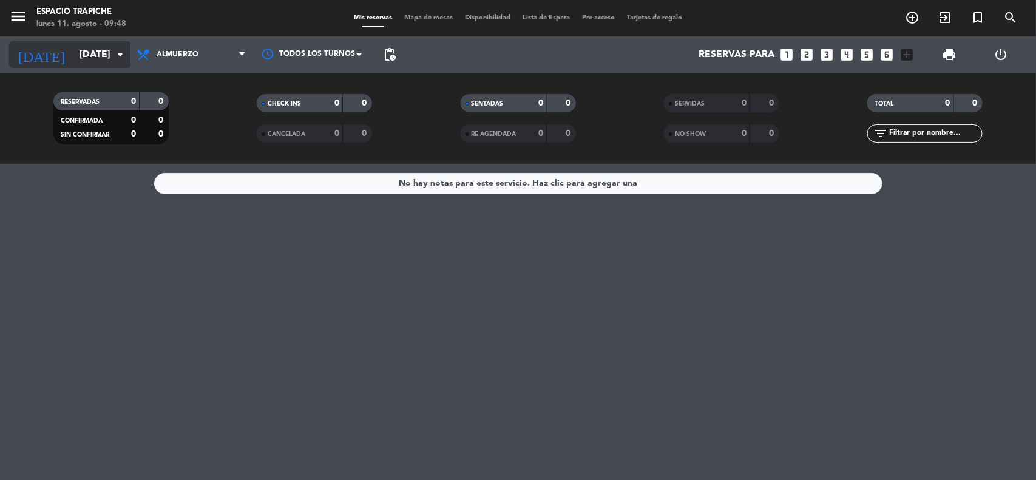
click at [73, 64] on input "[DATE]" at bounding box center [137, 55] width 128 height 24
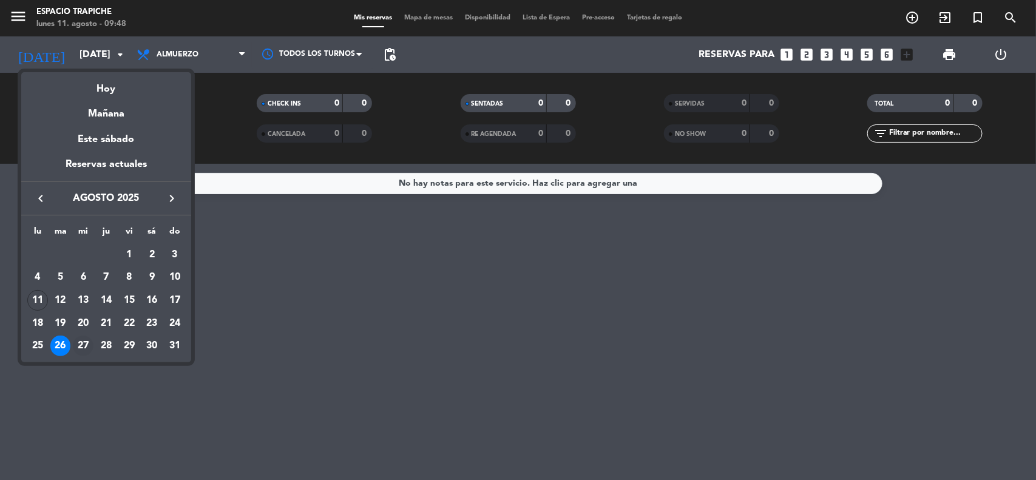
click at [81, 347] on div "27" at bounding box center [83, 346] width 21 height 21
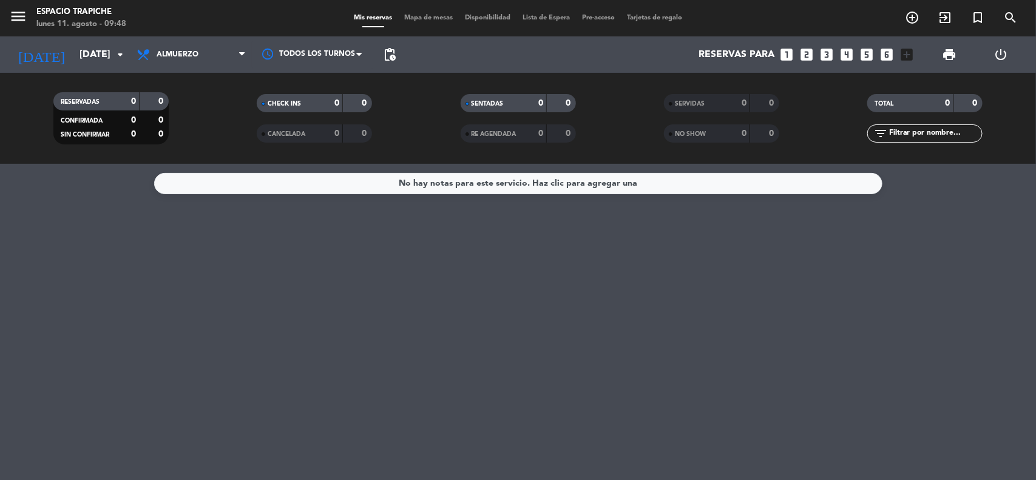
type input "mié. 27 ago."
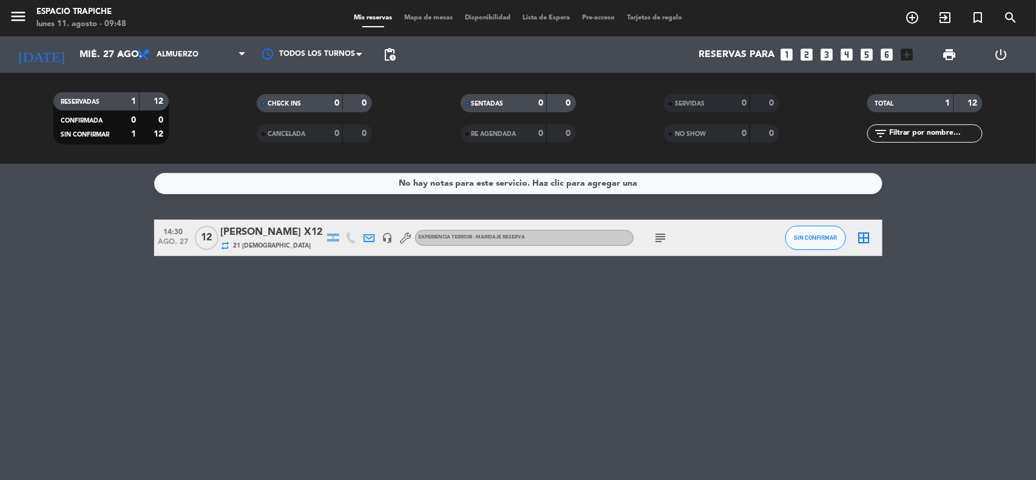
click at [861, 240] on icon "border_all" at bounding box center [864, 238] width 15 height 15
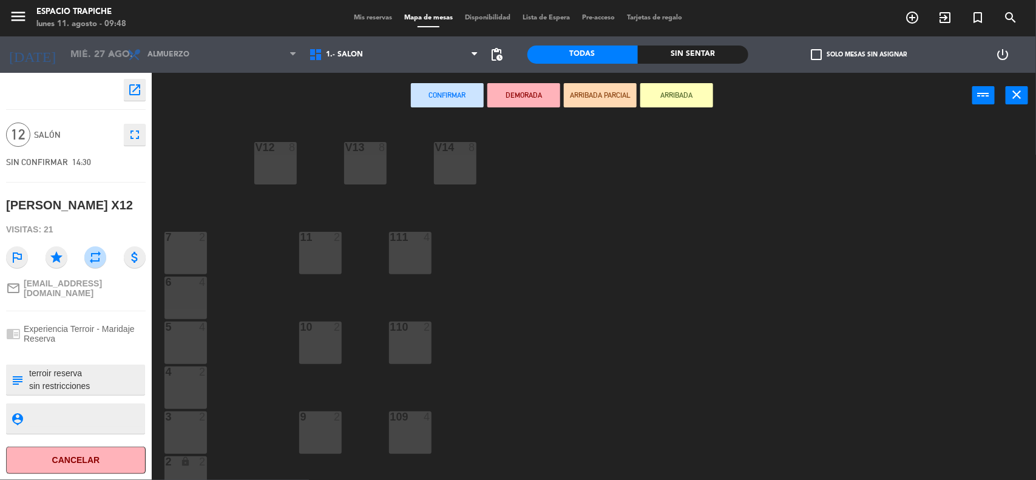
click at [372, 165] on div "V13 8" at bounding box center [365, 163] width 42 height 42
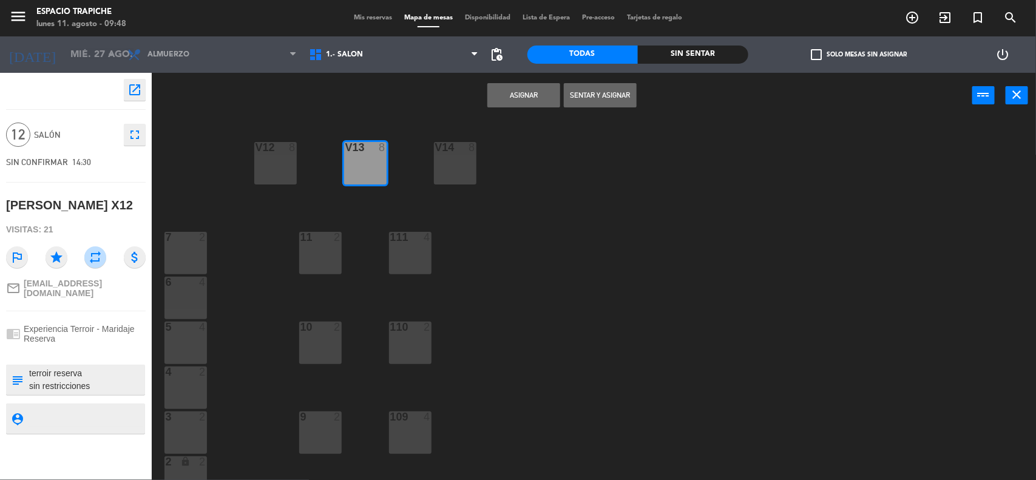
click at [504, 98] on button "Asignar" at bounding box center [523, 95] width 73 height 24
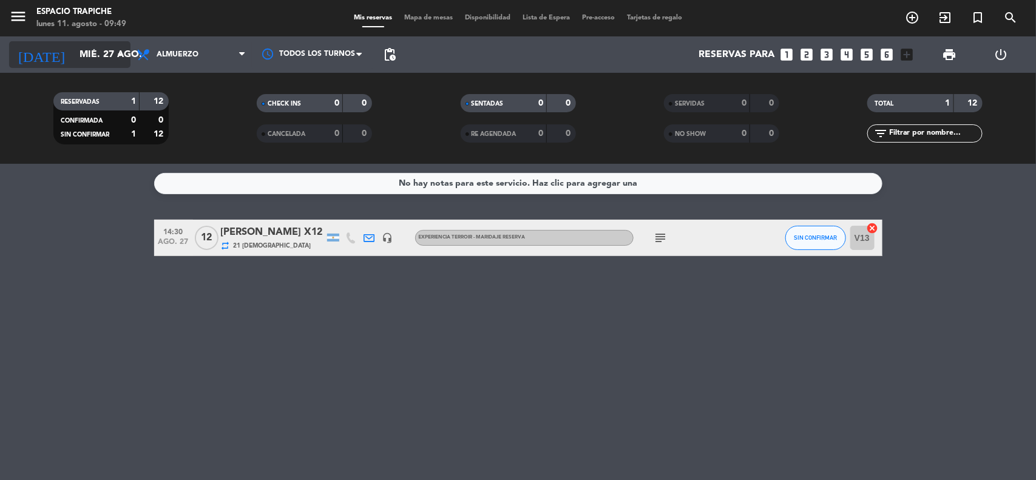
click at [79, 53] on input "mié. 27 ago." at bounding box center [137, 55] width 128 height 24
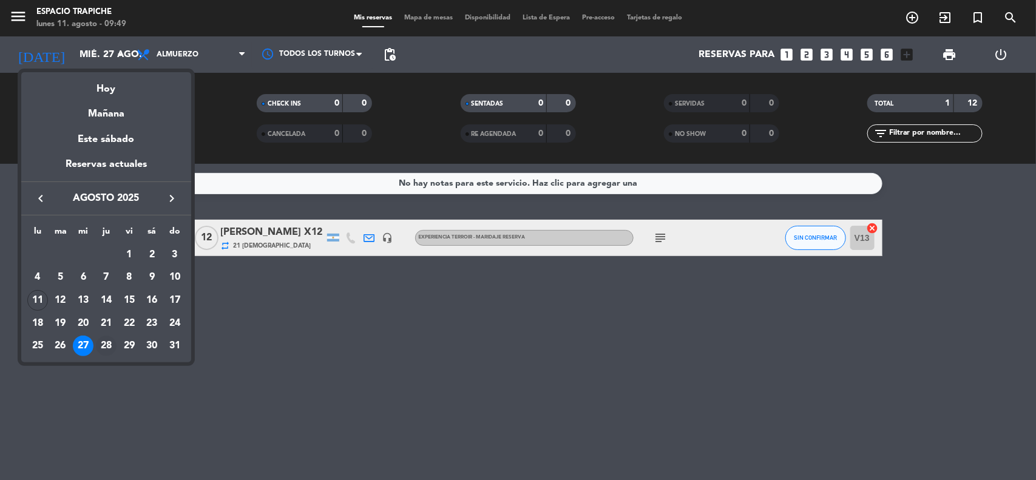
click at [104, 343] on div "28" at bounding box center [106, 346] width 21 height 21
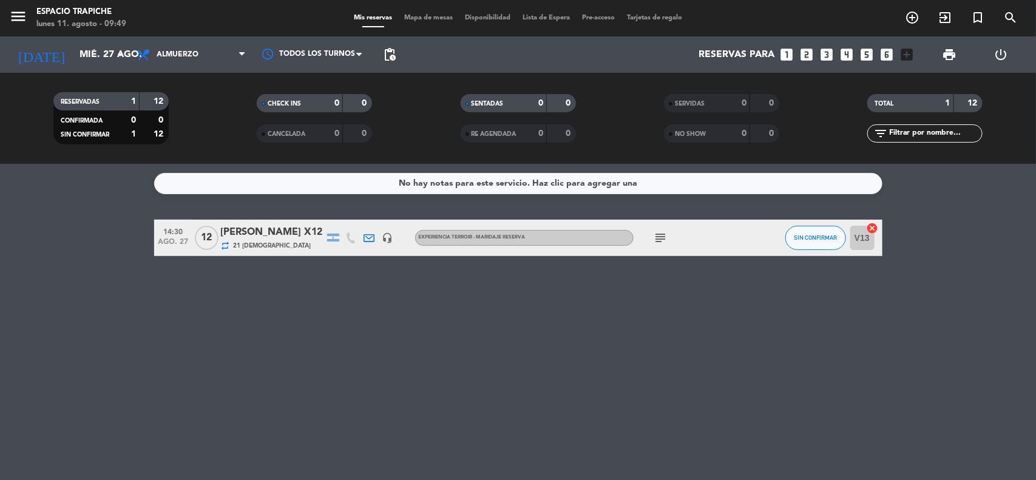
type input "jue. 28 ago."
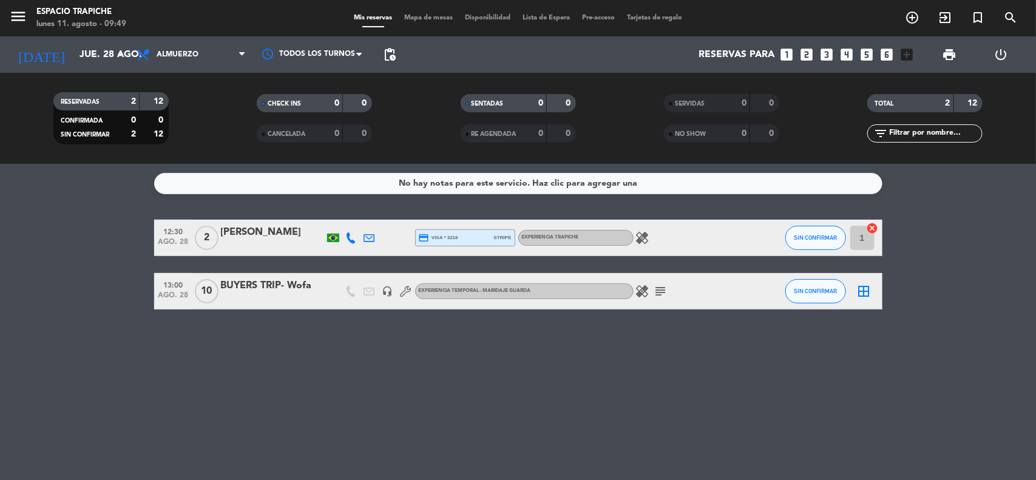
click at [867, 286] on icon "border_all" at bounding box center [864, 291] width 15 height 15
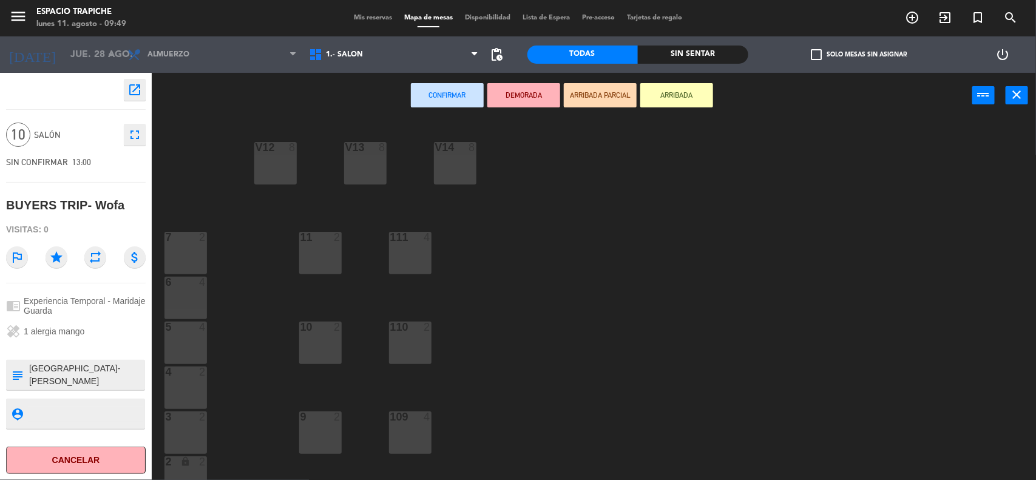
click at [357, 166] on div "V13 8" at bounding box center [365, 163] width 42 height 42
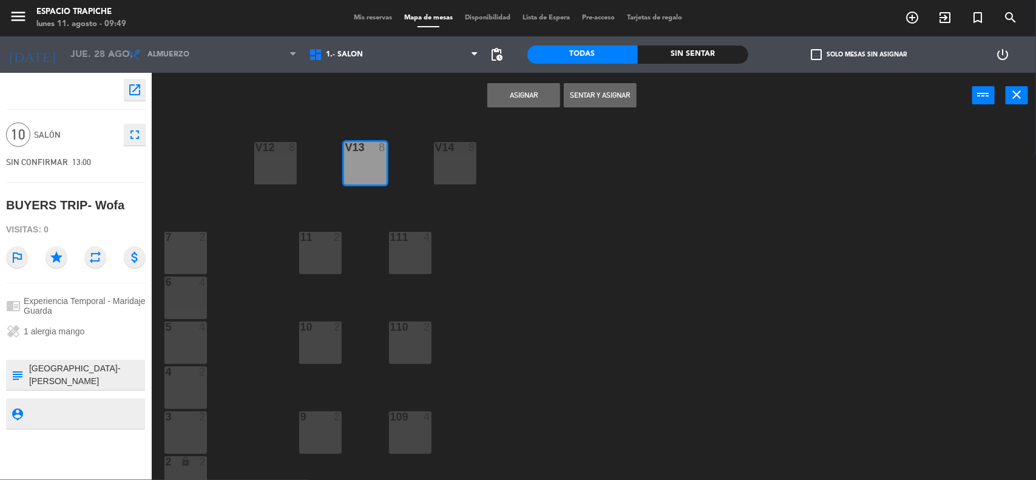
click at [522, 95] on button "Asignar" at bounding box center [523, 95] width 73 height 24
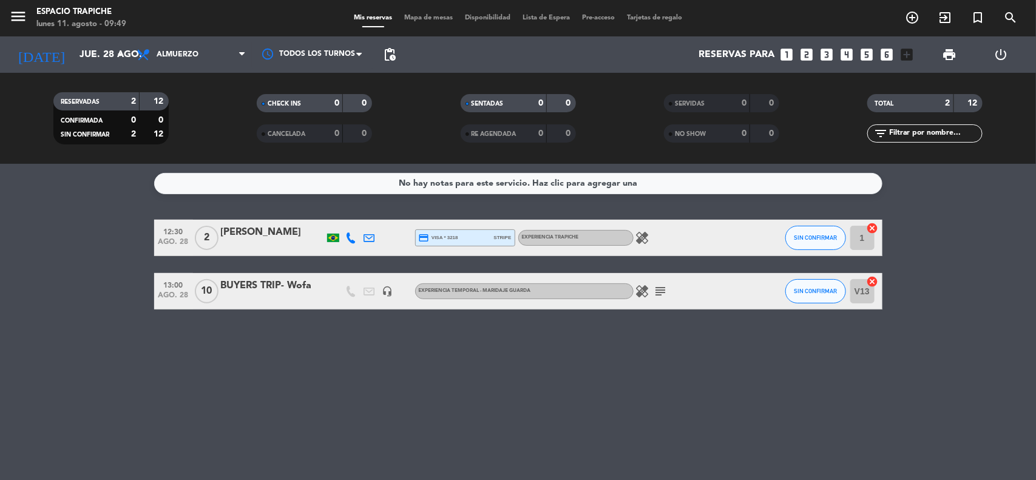
click at [657, 293] on icon "subject" at bounding box center [661, 291] width 15 height 15
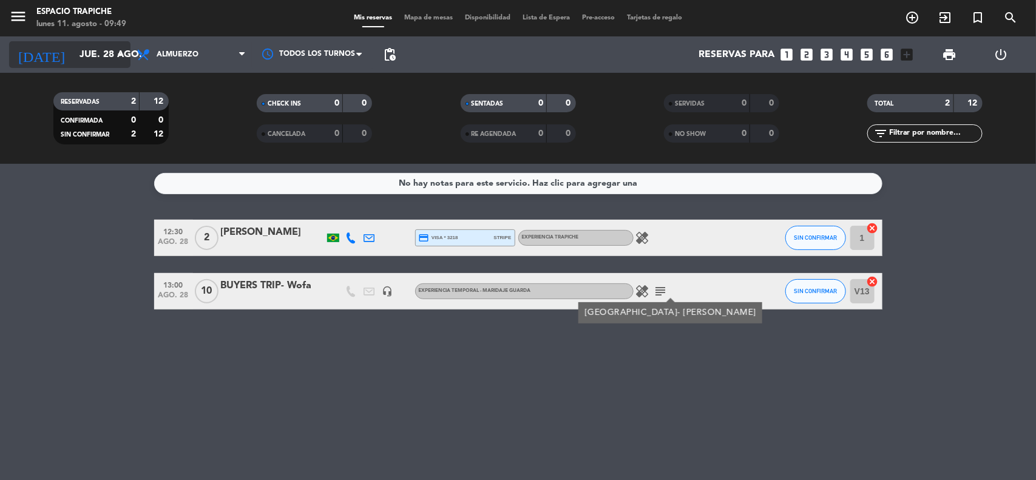
click at [83, 49] on input "jue. 28 ago." at bounding box center [137, 55] width 128 height 24
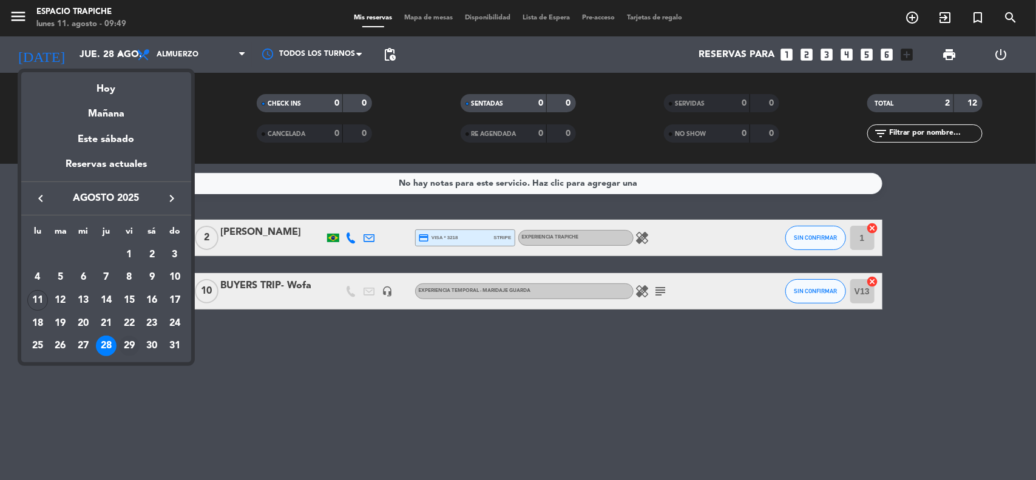
click at [131, 350] on div "29" at bounding box center [129, 346] width 21 height 21
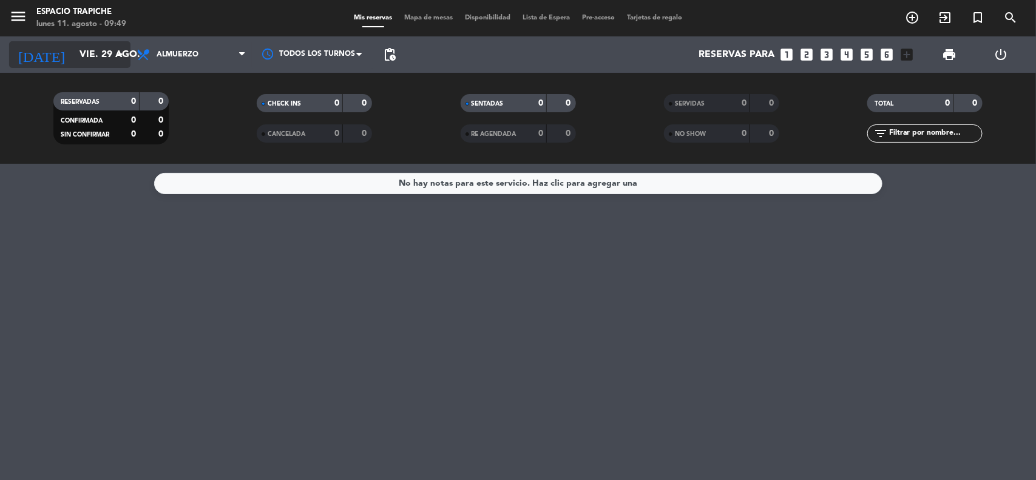
click at [73, 50] on input "vie. 29 ago." at bounding box center [137, 55] width 128 height 24
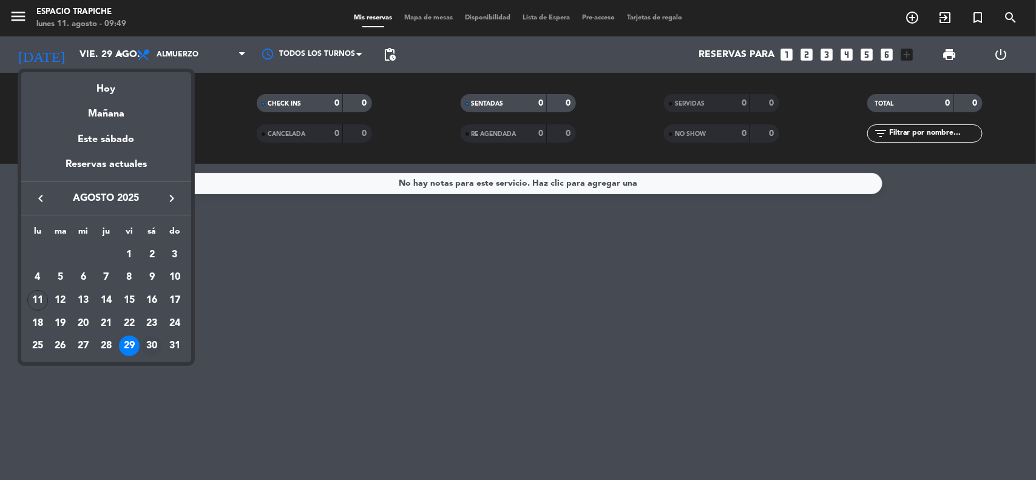
click at [152, 345] on div "30" at bounding box center [151, 346] width 21 height 21
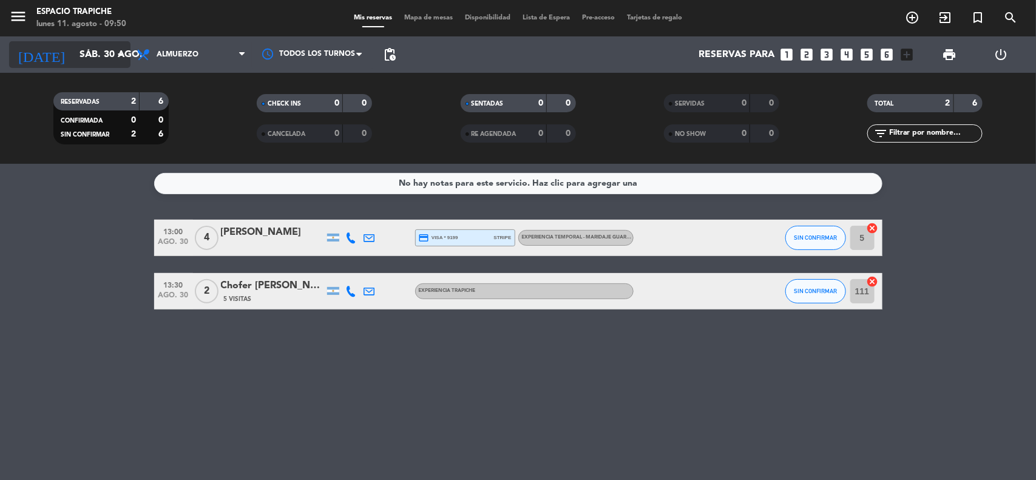
click at [78, 49] on input "sáb. 30 ago." at bounding box center [137, 55] width 128 height 24
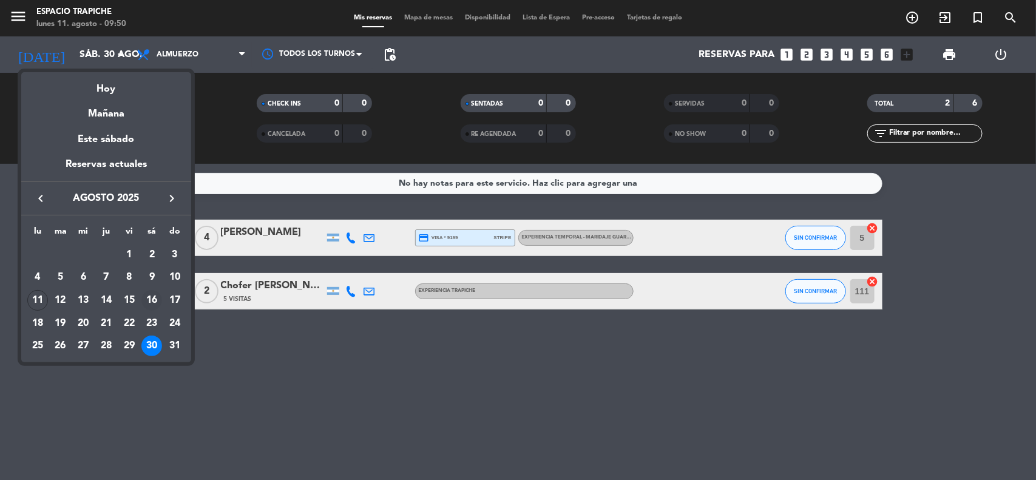
click at [154, 296] on div "16" at bounding box center [151, 300] width 21 height 21
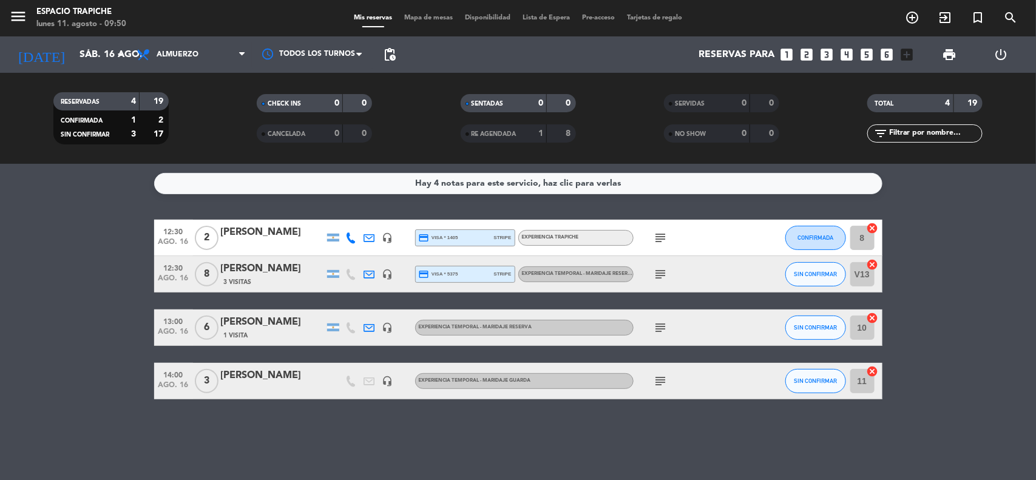
click at [119, 266] on bookings-row "12:30 [DATE] 2 [PERSON_NAME] headset_mic credit_card visa * 1405 stripe Experie…" at bounding box center [518, 310] width 1036 height 180
click at [113, 259] on bookings-row "12:30 [DATE] 2 [PERSON_NAME] headset_mic credit_card visa * 1405 stripe Experie…" at bounding box center [518, 310] width 1036 height 180
click at [441, 187] on div "Hay 4 notas para este servicio, haz clic para verlas" at bounding box center [518, 184] width 206 height 14
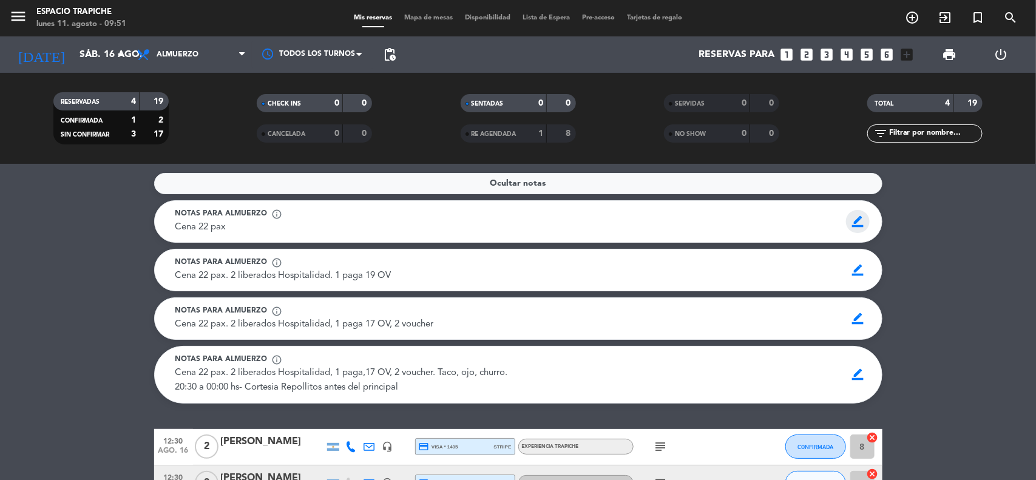
click at [863, 220] on span "border_color" at bounding box center [858, 221] width 24 height 23
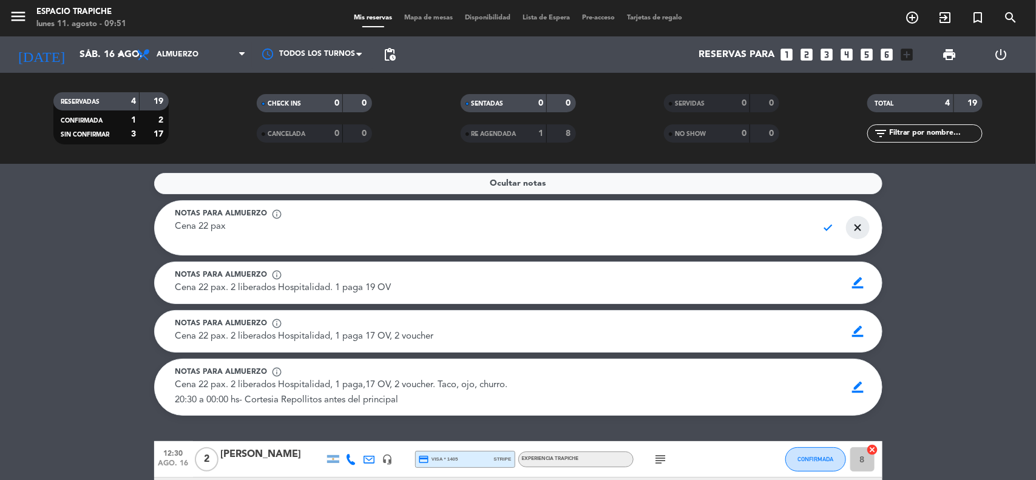
click at [858, 233] on span "close" at bounding box center [858, 227] width 24 height 23
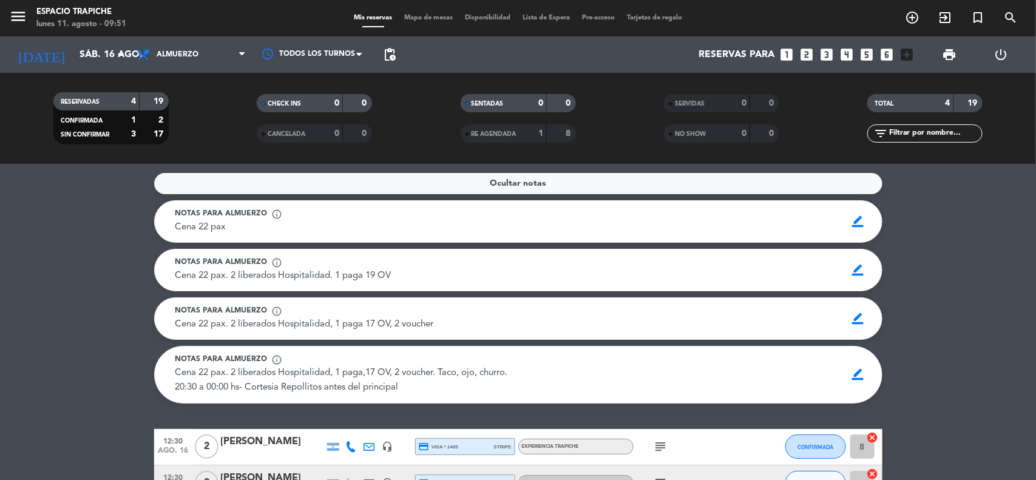
click at [76, 250] on service-notes "Ocultar notas Notas para almuerzo info_outline Cena 22 pax Cena 22 pax border_c…" at bounding box center [518, 288] width 1036 height 231
click at [501, 187] on span "Ocultar notas" at bounding box center [519, 184] width 56 height 14
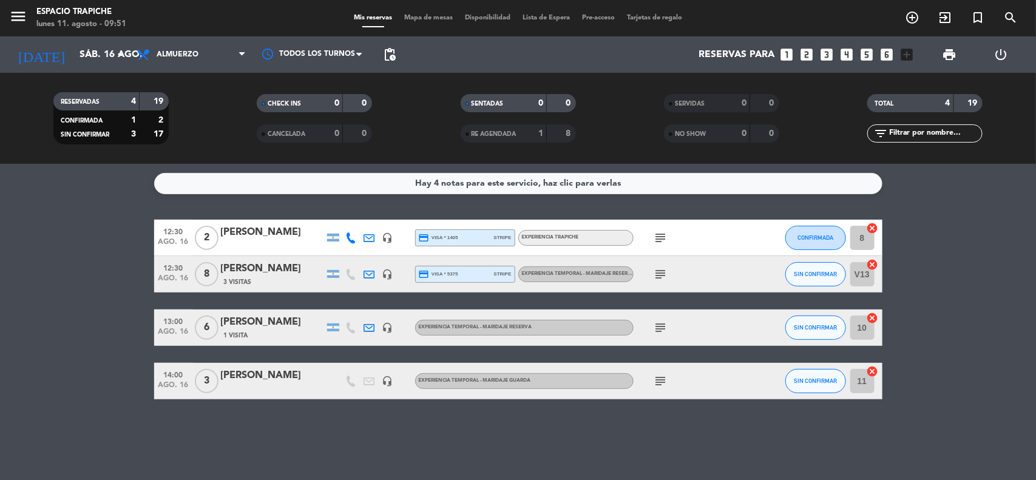
click at [46, 296] on bookings-row "12:30 [DATE] 2 [PERSON_NAME] headset_mic credit_card visa * 1405 stripe Experie…" at bounding box center [518, 310] width 1036 height 180
click at [93, 67] on div "[DATE] [DATE] arrow_drop_down" at bounding box center [69, 54] width 121 height 27
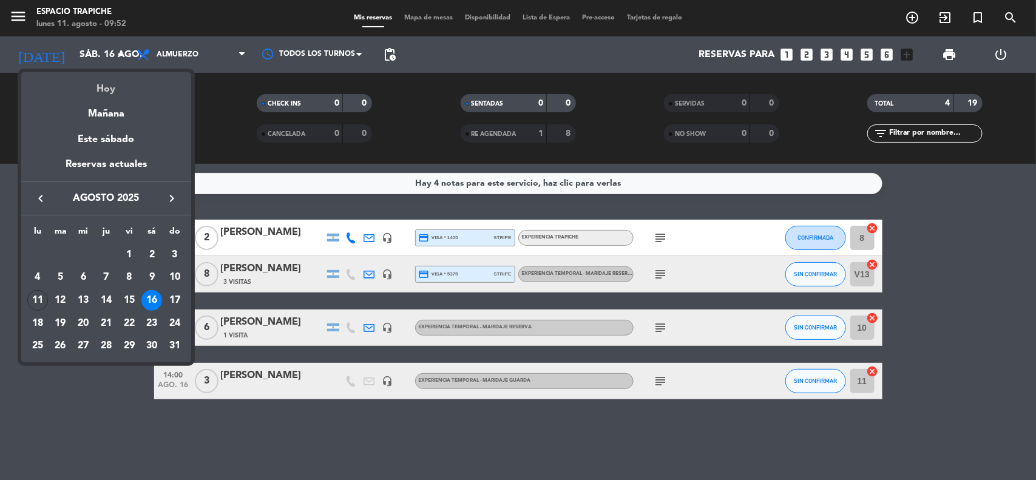
click at [104, 84] on div "Hoy" at bounding box center [106, 84] width 170 height 25
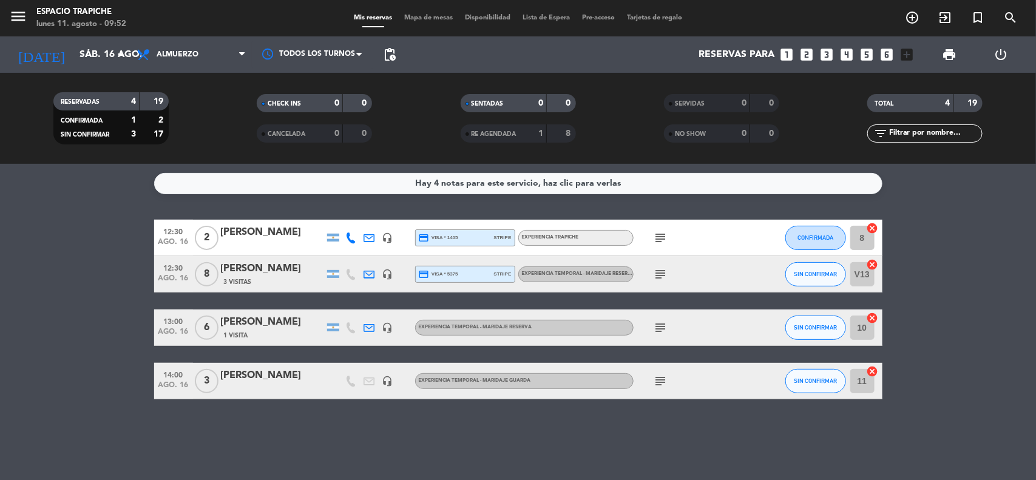
type input "lun. 11 ago."
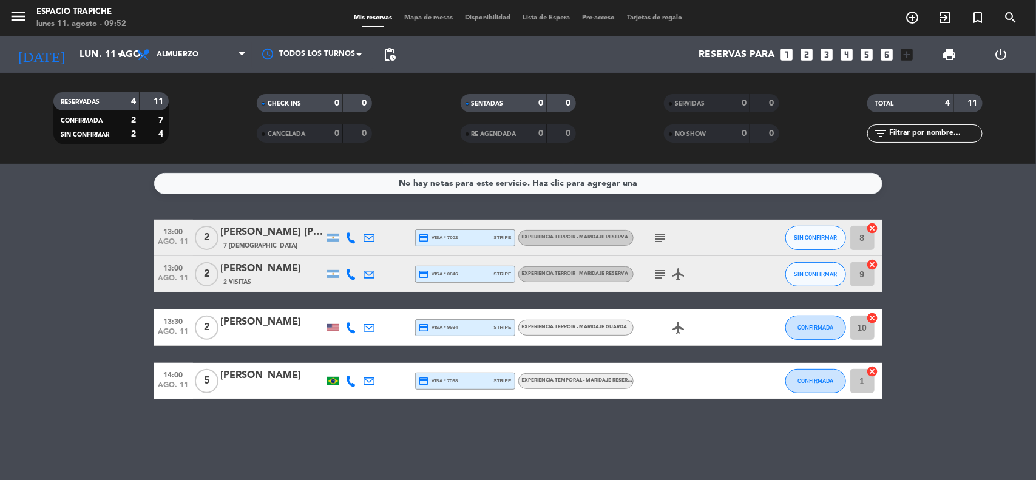
click at [662, 239] on icon "subject" at bounding box center [661, 238] width 15 height 15
click at [660, 277] on icon "subject" at bounding box center [661, 274] width 15 height 15
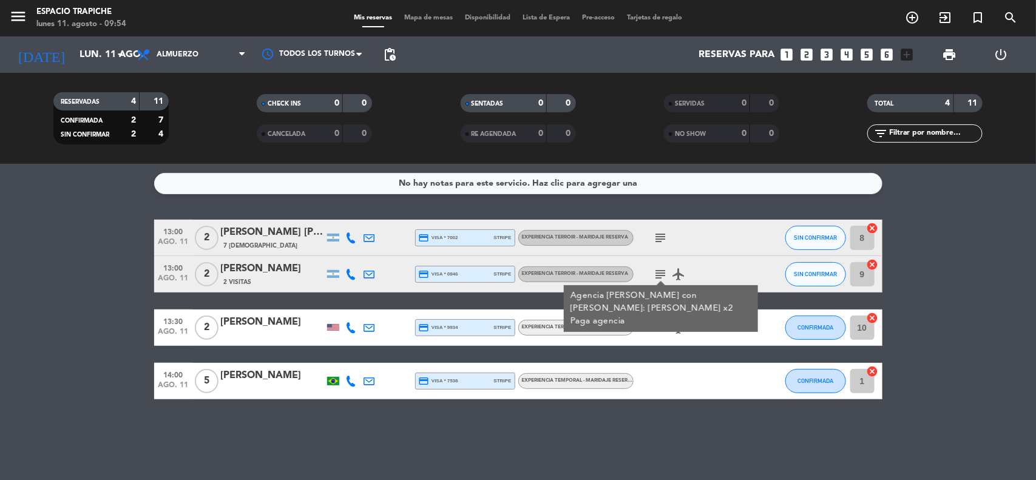
click at [123, 294] on bookings-row "13:00 [DATE] 2 [PERSON_NAME] [PERSON_NAME] 7 Visitas credit_card visa * 7002 st…" at bounding box center [518, 310] width 1036 height 180
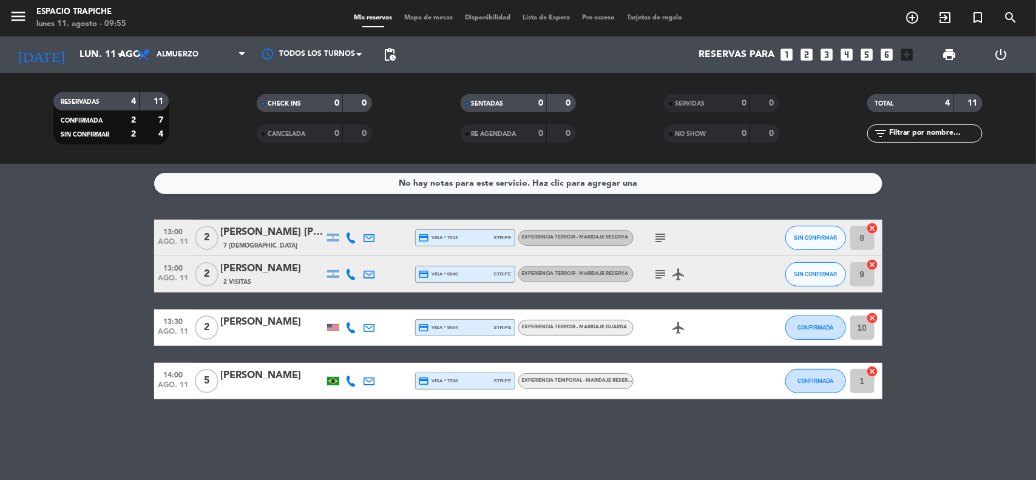
click at [67, 182] on service-notes "No hay notas para este servicio. Haz clic para agregar una" at bounding box center [518, 183] width 1036 height 21
click at [657, 236] on icon "subject" at bounding box center [661, 238] width 15 height 15
click at [659, 274] on icon "subject" at bounding box center [661, 274] width 15 height 15
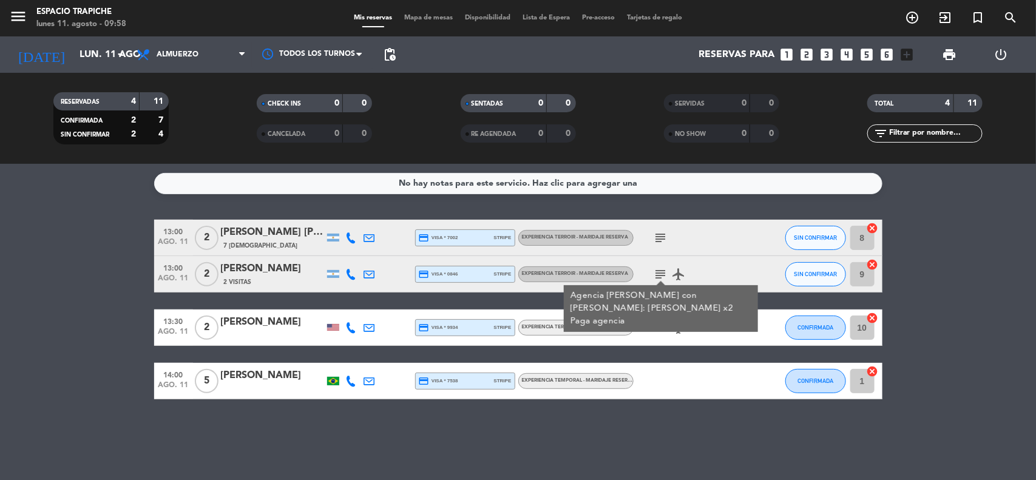
click at [162, 238] on span "ago. 11" at bounding box center [173, 245] width 30 height 14
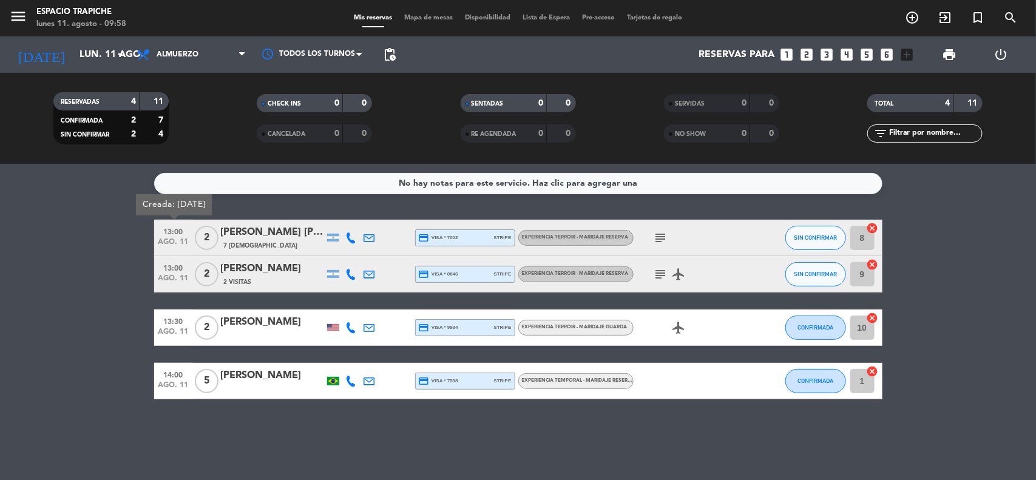
click at [168, 268] on span "13:00" at bounding box center [173, 267] width 30 height 14
click at [39, 256] on bookings-row "13:00 [DATE] 2 [PERSON_NAME] [PERSON_NAME] 7 Visitas credit_card visa * 7002 st…" at bounding box center [518, 310] width 1036 height 180
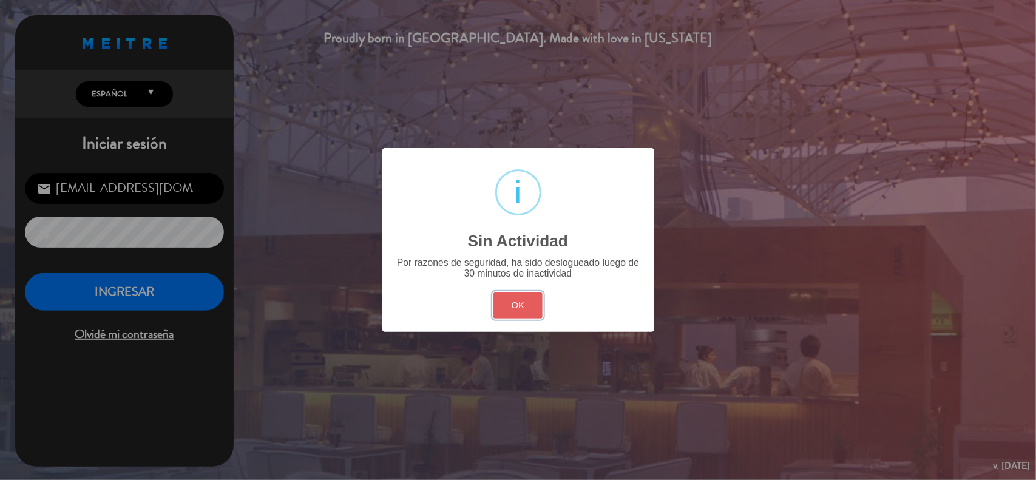
click at [506, 317] on button "OK" at bounding box center [518, 306] width 49 height 26
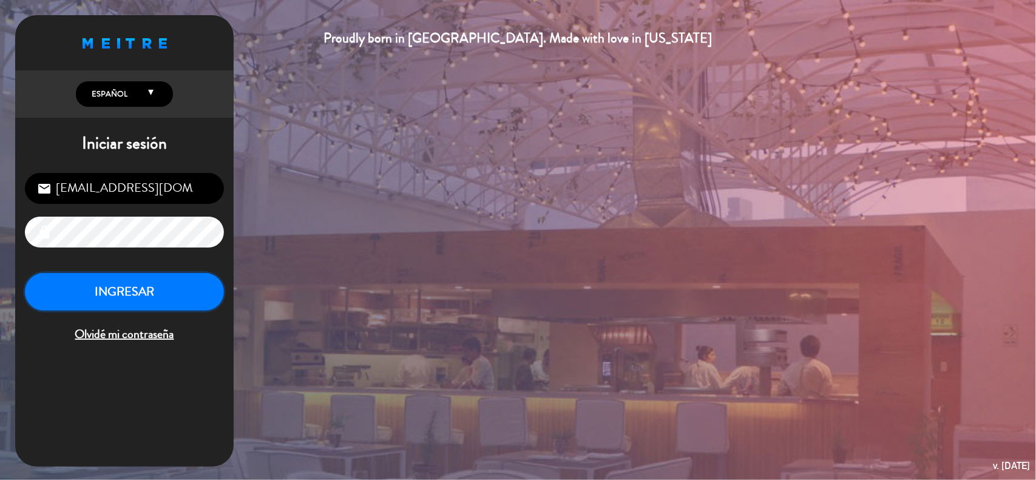
click at [156, 297] on button "INGRESAR" at bounding box center [124, 292] width 199 height 38
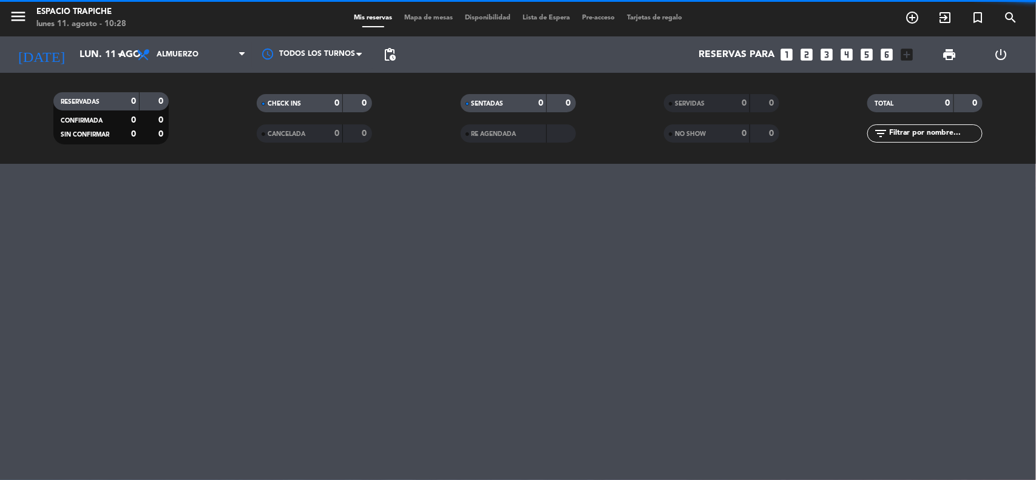
click at [12, 39] on div "[DATE] [DATE] arrow_drop_down" at bounding box center [69, 54] width 121 height 36
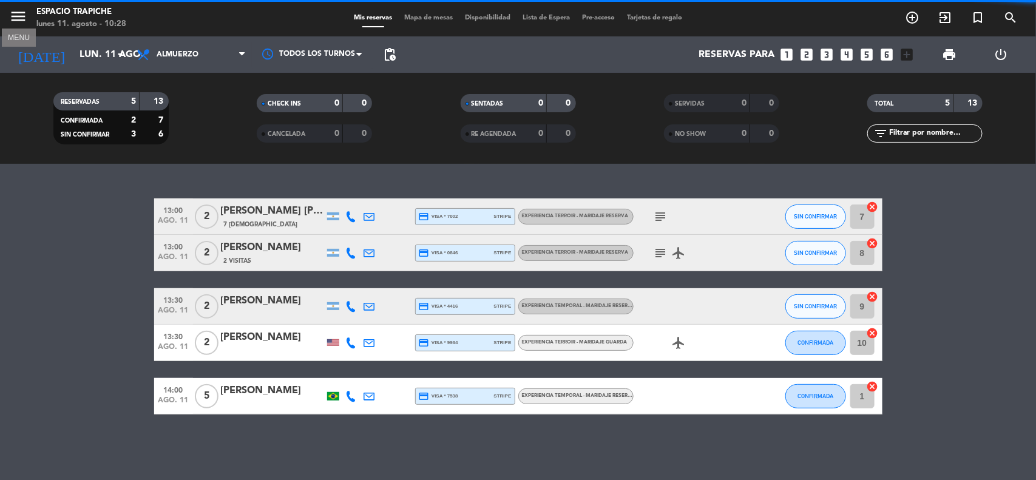
click at [15, 18] on icon "menu" at bounding box center [18, 16] width 18 height 18
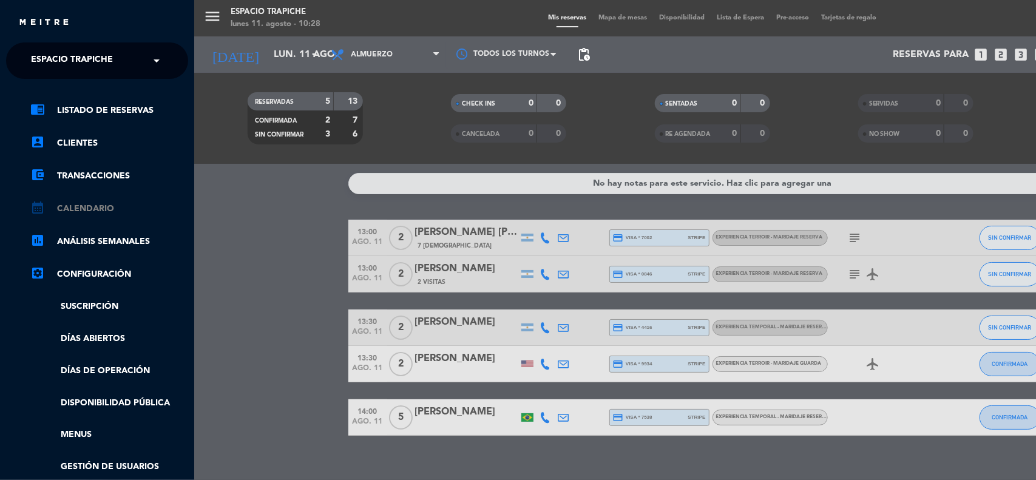
click at [73, 206] on link "calendar_month Calendario" at bounding box center [109, 209] width 158 height 15
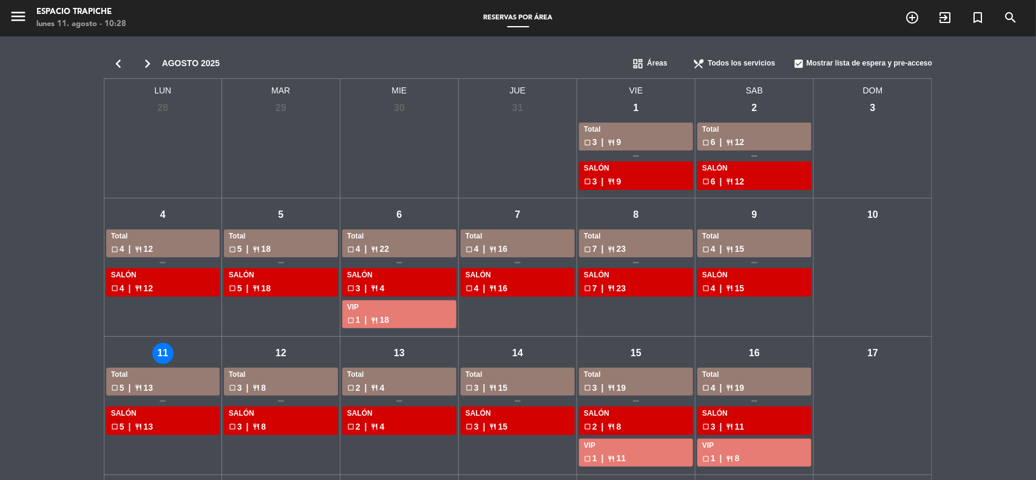
click at [64, 222] on div "chevron_left chevron_right [DATE] dashboard Áreas restaurant_menu Todos los ser…" at bounding box center [518, 384] width 1036 height 696
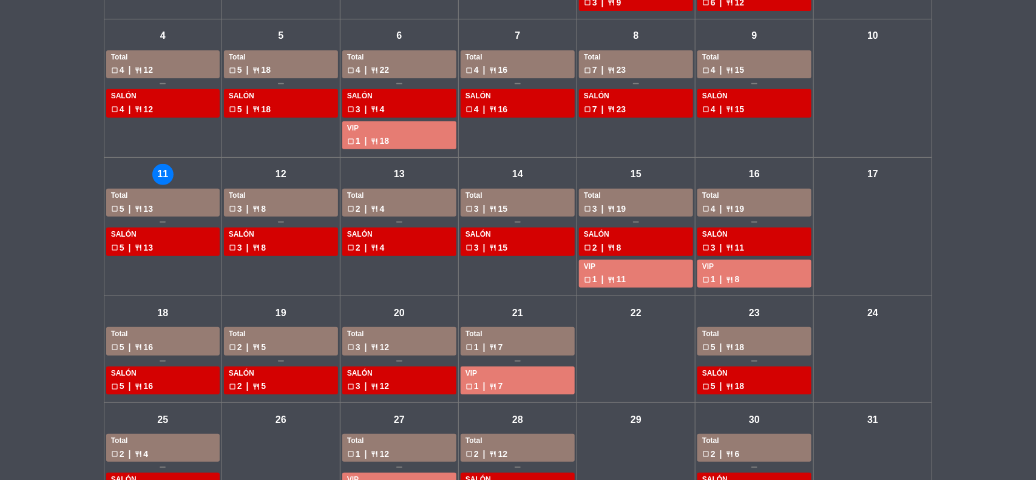
scroll to position [182, 0]
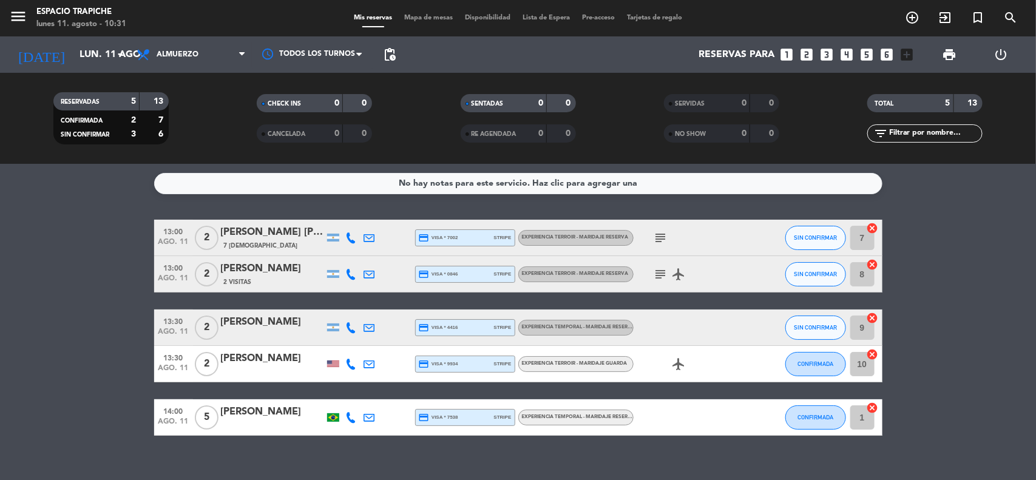
click at [165, 326] on span "13:30" at bounding box center [173, 321] width 30 height 14
click at [101, 347] on bookings-row "13:00 [DATE] 2 [PERSON_NAME] [PERSON_NAME] 7 Visitas credit_card visa * 7002 st…" at bounding box center [518, 328] width 1036 height 216
click at [83, 49] on input "lun. 11 ago." at bounding box center [137, 55] width 128 height 24
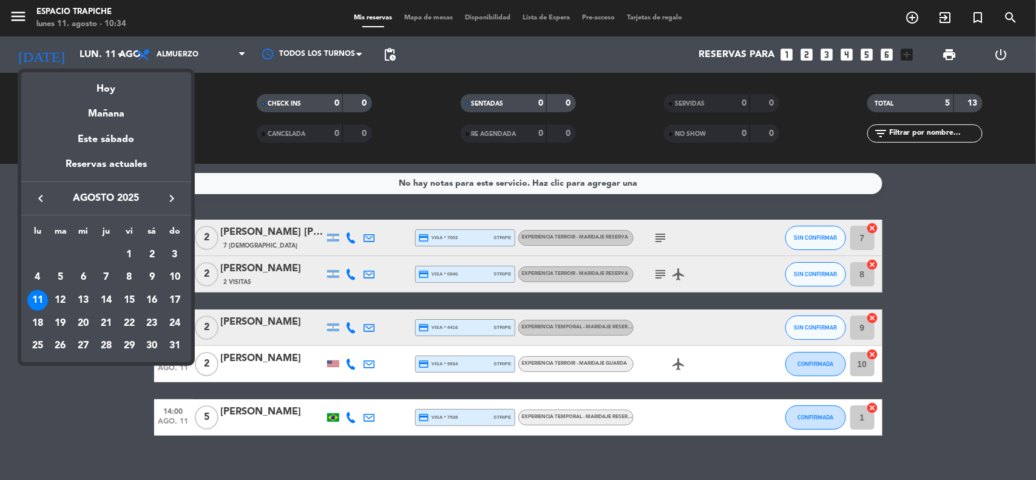
click at [42, 423] on div at bounding box center [518, 240] width 1036 height 480
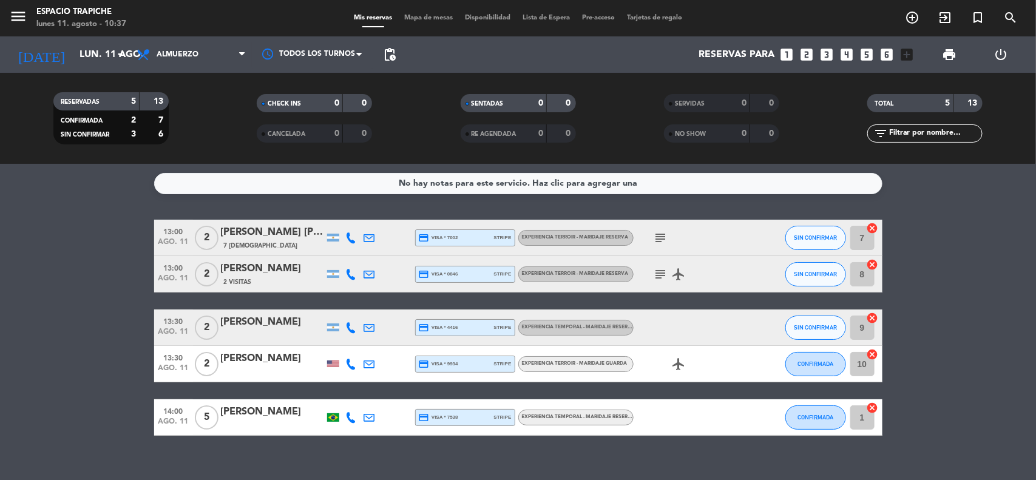
click at [101, 264] on bookings-row "13:00 [DATE] 2 [PERSON_NAME] [PERSON_NAME] 7 Visitas credit_card visa * 7002 st…" at bounding box center [518, 328] width 1036 height 216
click at [165, 287] on div "13:00 [DATE]" at bounding box center [173, 274] width 39 height 36
click at [115, 265] on bookings-row "13:00 [DATE] 2 [PERSON_NAME] [PERSON_NAME] 7 Visitas credit_card visa * 7002 st…" at bounding box center [518, 328] width 1036 height 216
click at [81, 63] on input "lun. 11 ago." at bounding box center [137, 55] width 128 height 24
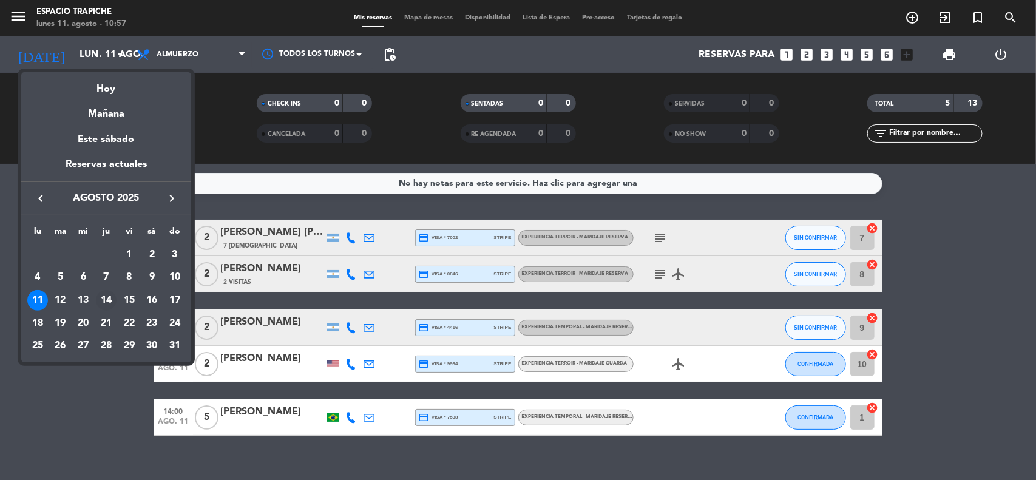
click at [107, 304] on div "14" at bounding box center [106, 300] width 21 height 21
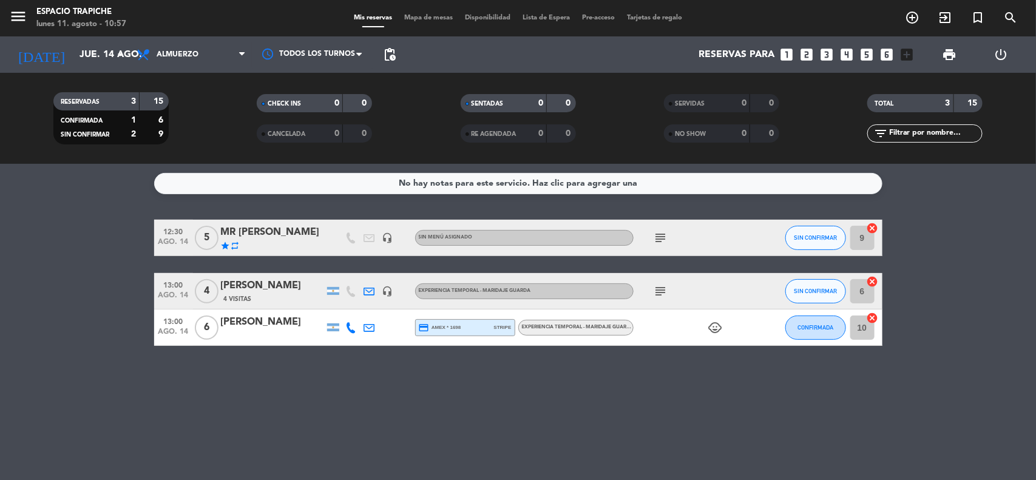
click at [107, 304] on bookings-row "12:30 [DATE] 5 MR [PERSON_NAME] star repeat headset_mic Sin menú asignado subje…" at bounding box center [518, 283] width 1036 height 126
click at [92, 55] on input "jue. 14 ago." at bounding box center [137, 55] width 128 height 24
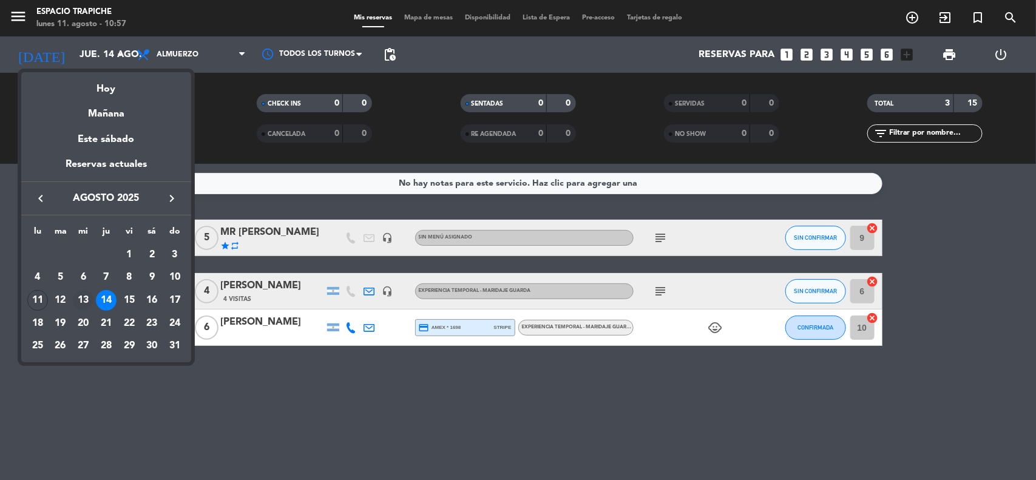
click at [78, 299] on div "13" at bounding box center [83, 300] width 21 height 21
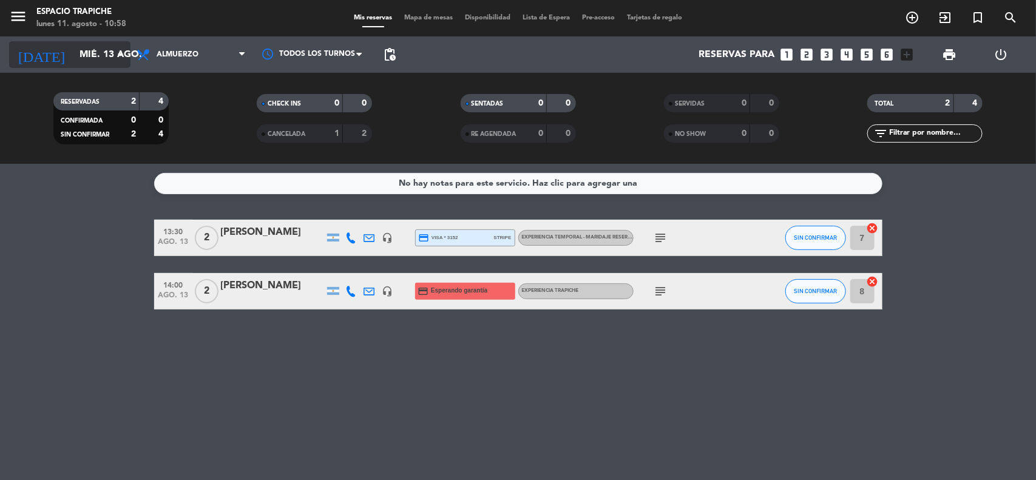
click at [73, 58] on input "mié. 13 ago." at bounding box center [137, 55] width 128 height 24
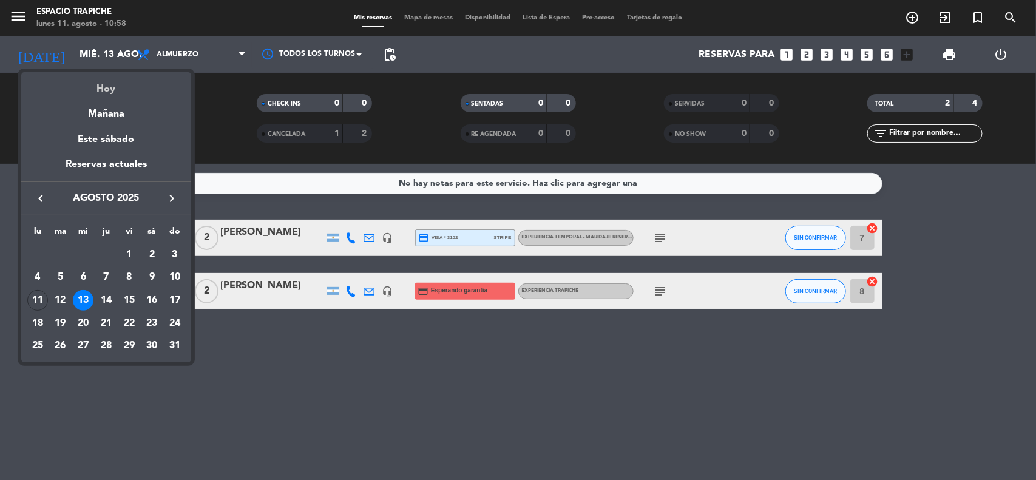
click at [98, 86] on div "Hoy" at bounding box center [106, 84] width 170 height 25
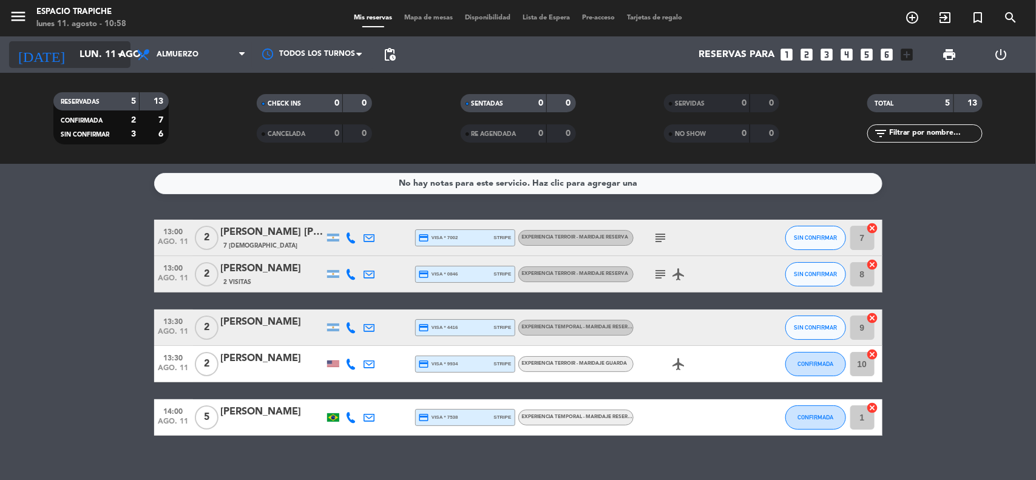
click at [73, 56] on input "lun. 11 ago." at bounding box center [137, 55] width 128 height 24
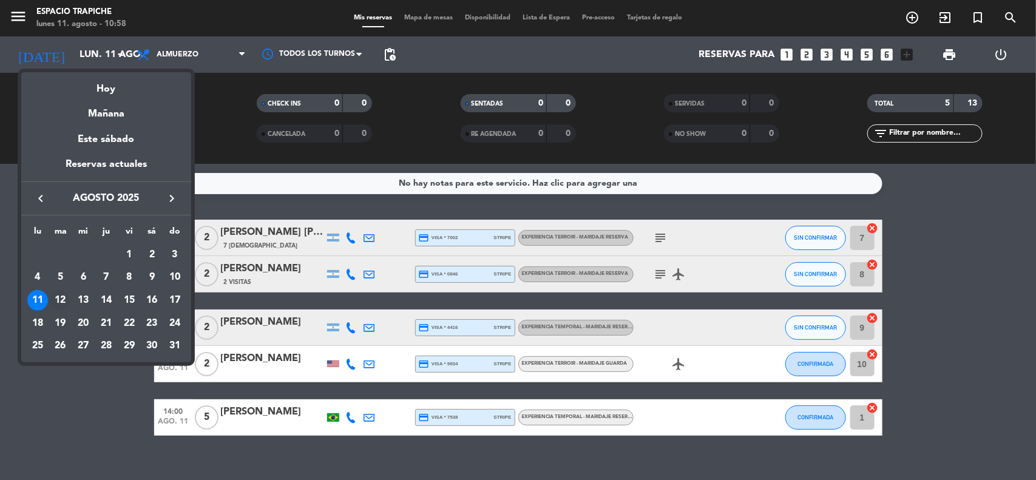
click at [61, 291] on div "12" at bounding box center [60, 300] width 21 height 21
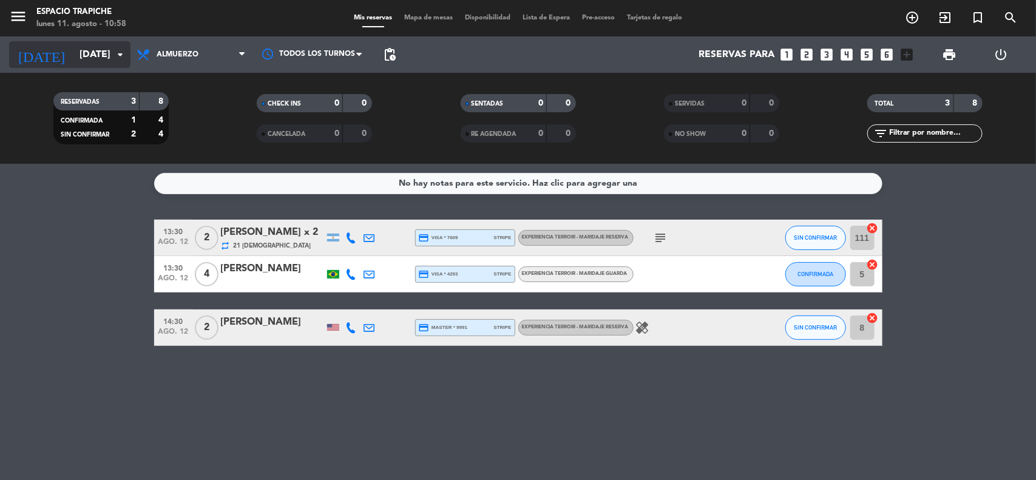
click at [73, 50] on input "[DATE]" at bounding box center [137, 55] width 128 height 24
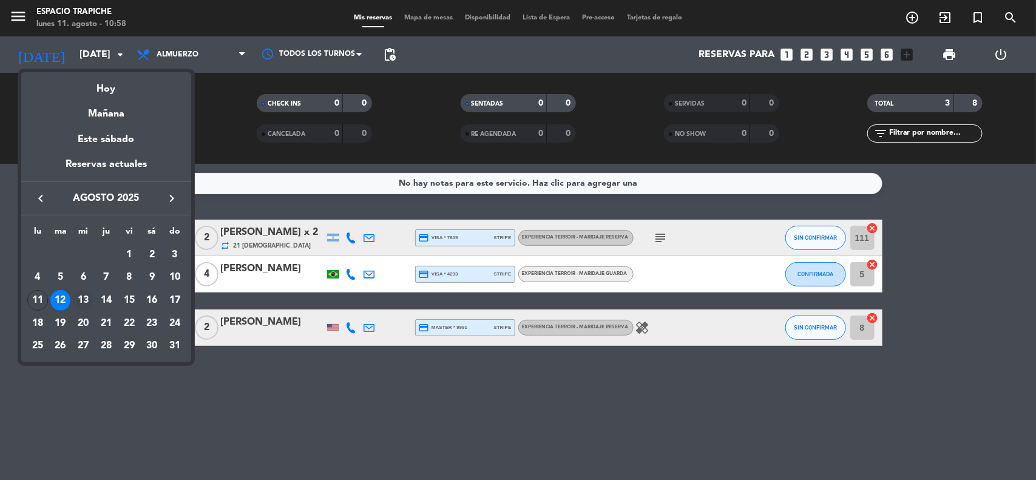
click at [83, 299] on div "13" at bounding box center [83, 300] width 21 height 21
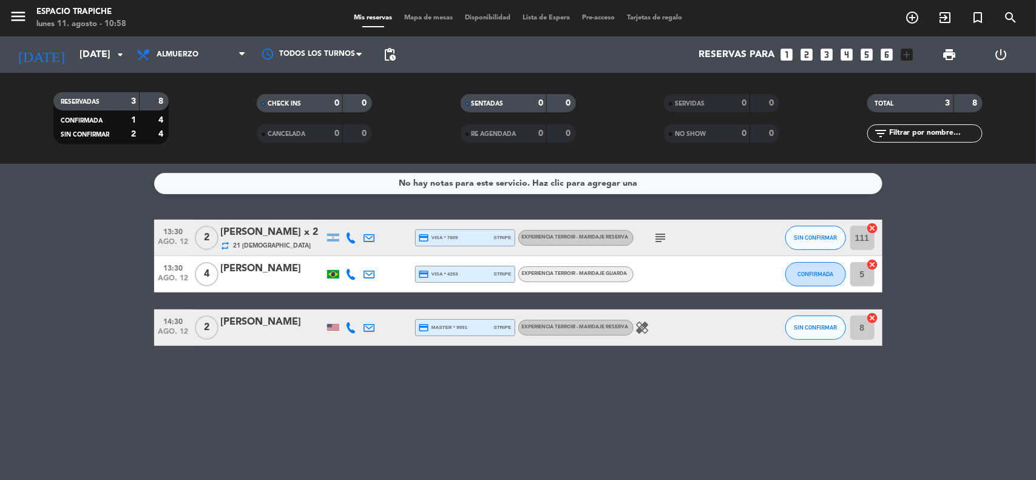
type input "mié. 13 ago."
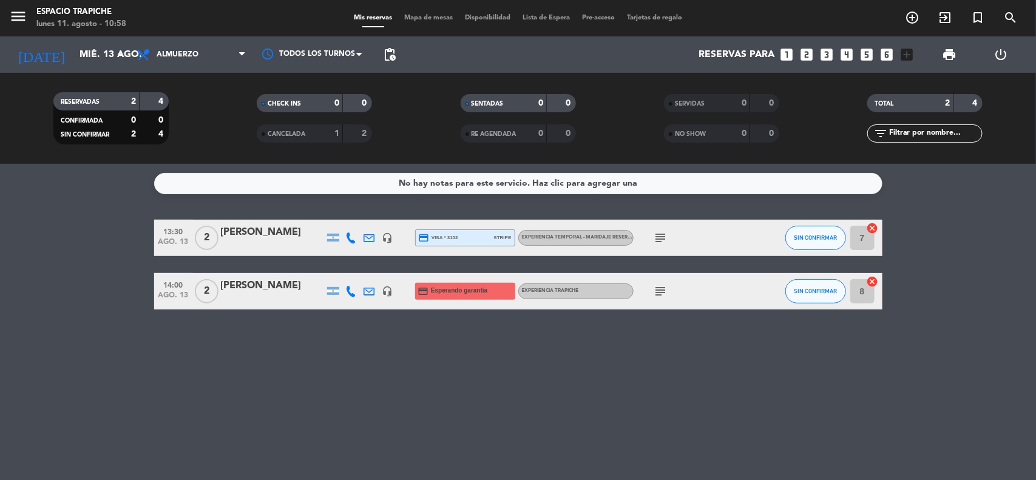
click at [659, 293] on icon "subject" at bounding box center [661, 291] width 15 height 15
click at [662, 237] on icon "subject" at bounding box center [661, 238] width 15 height 15
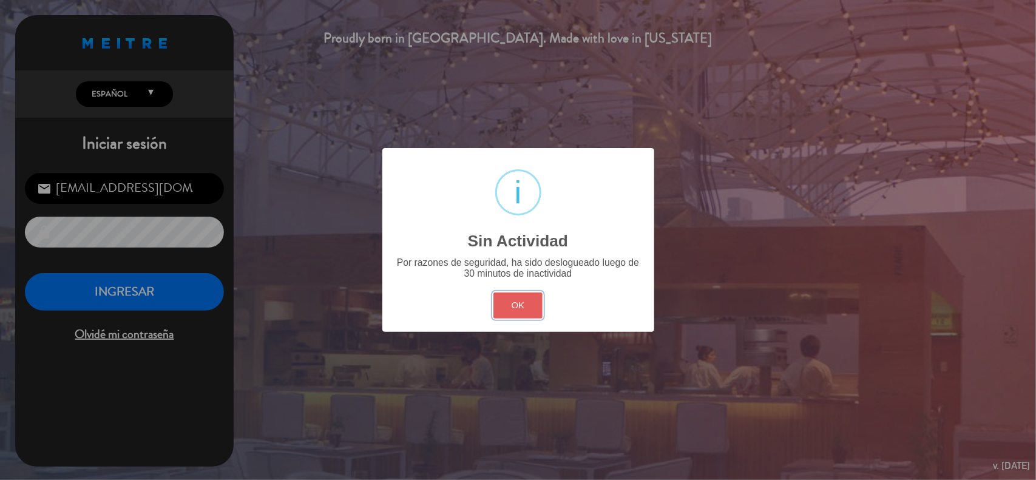
click at [522, 308] on button "OK" at bounding box center [518, 306] width 49 height 26
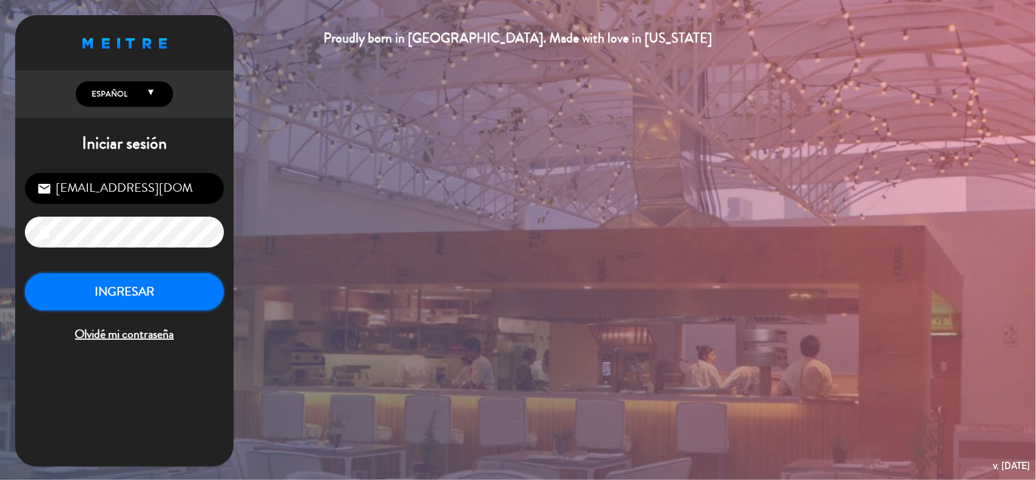
click at [121, 290] on button "INGRESAR" at bounding box center [124, 292] width 199 height 38
